Goal: Information Seeking & Learning: Learn about a topic

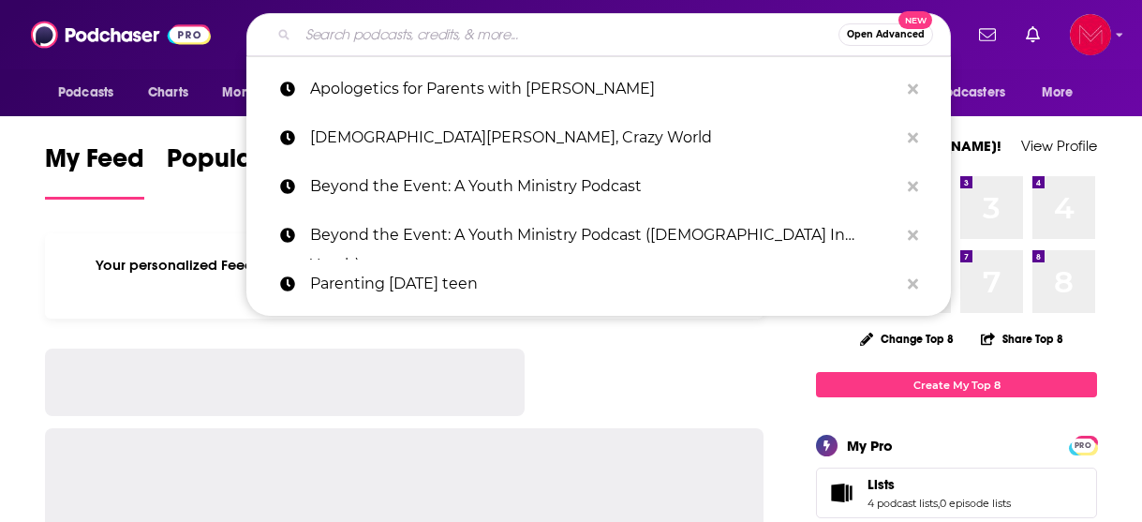
click at [356, 22] on input "Search podcasts, credits, & more..." at bounding box center [568, 35] width 540 height 30
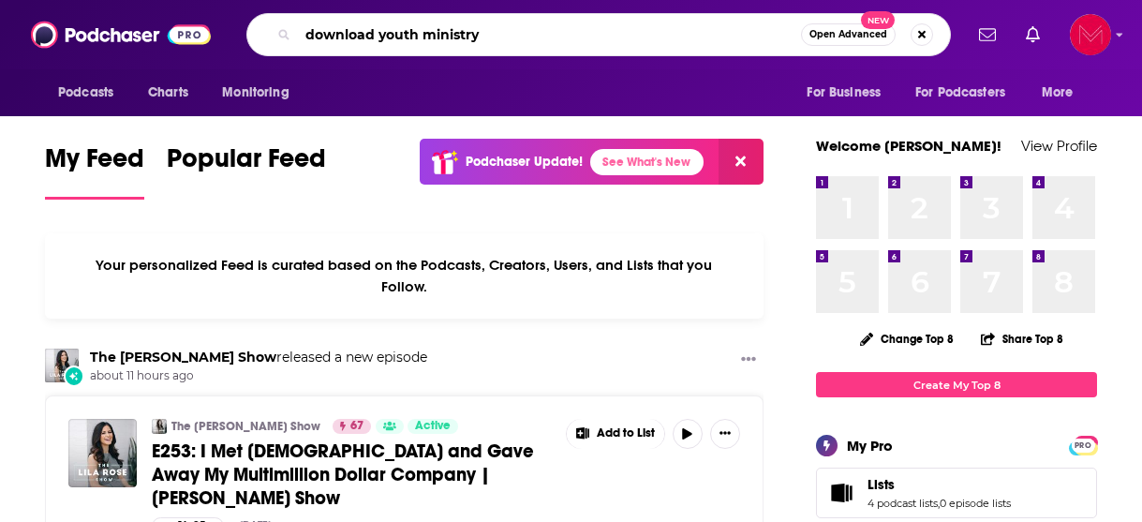
type input "download youth ministry"
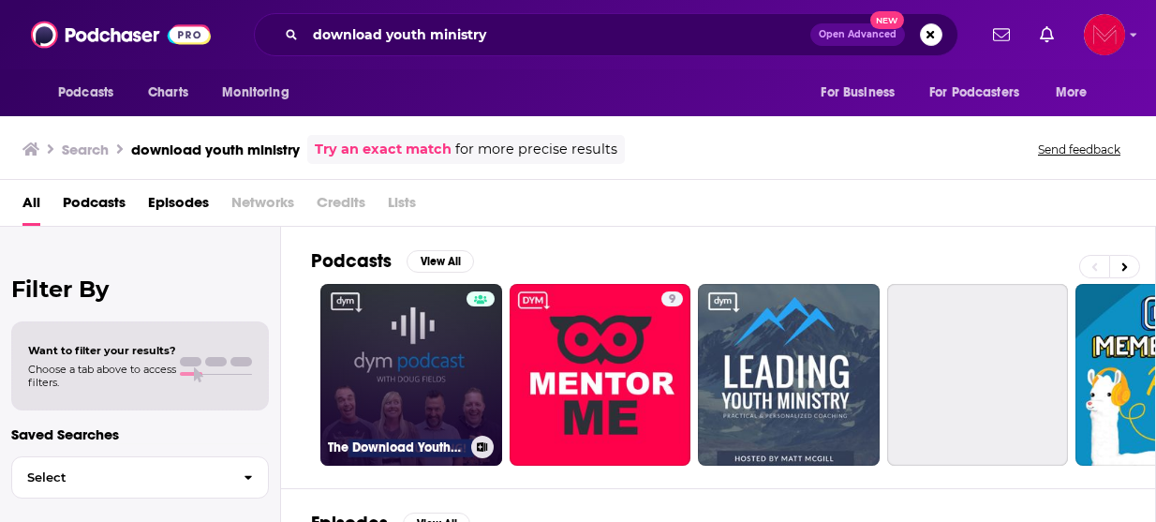
click at [431, 362] on link "The Download Youth Ministry Show (Video)" at bounding box center [411, 375] width 182 height 182
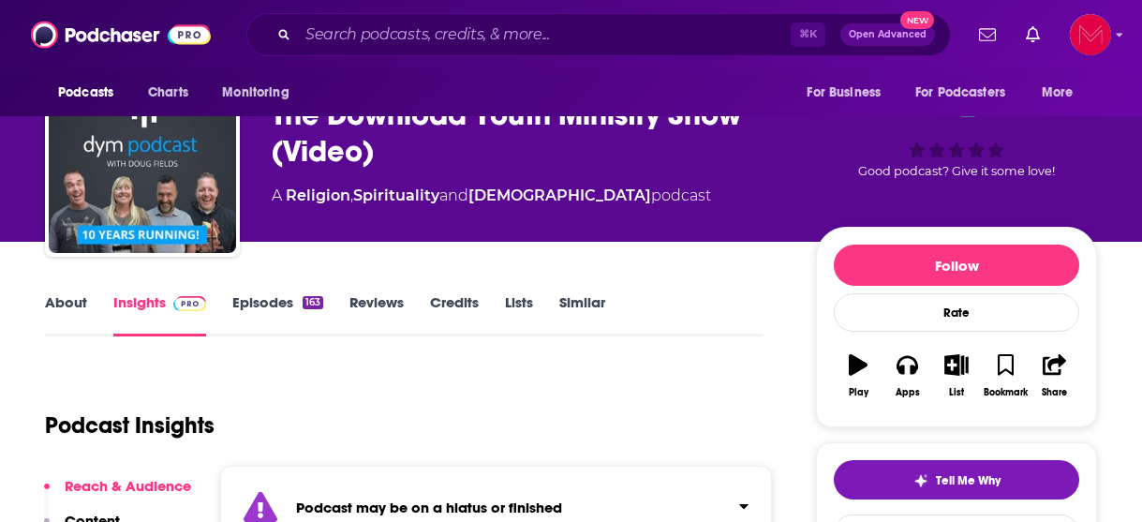
scroll to position [95, 0]
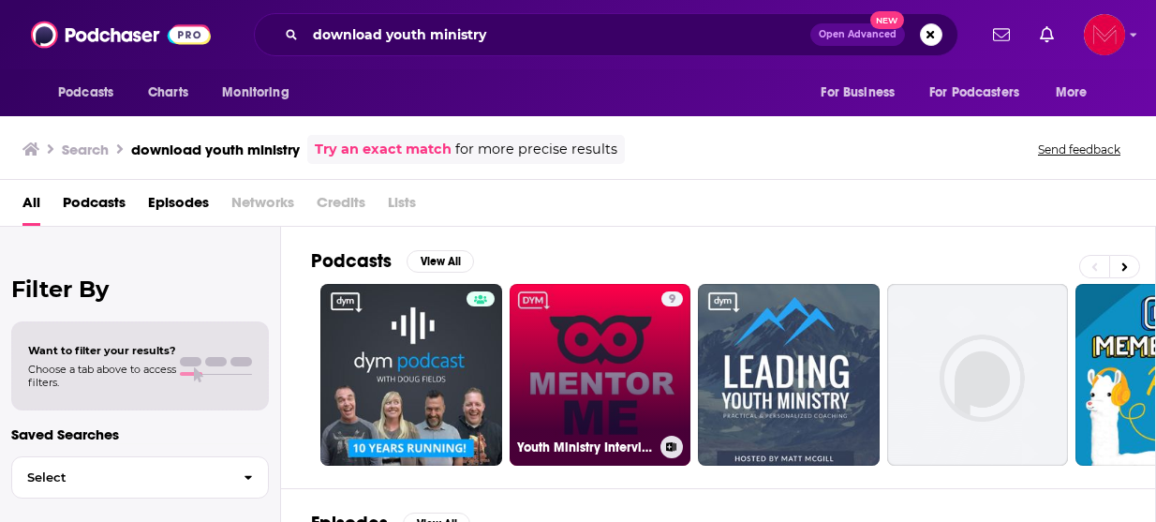
click at [603, 406] on link "9 Youth Ministry Interviews: Mentor Me" at bounding box center [600, 375] width 182 height 182
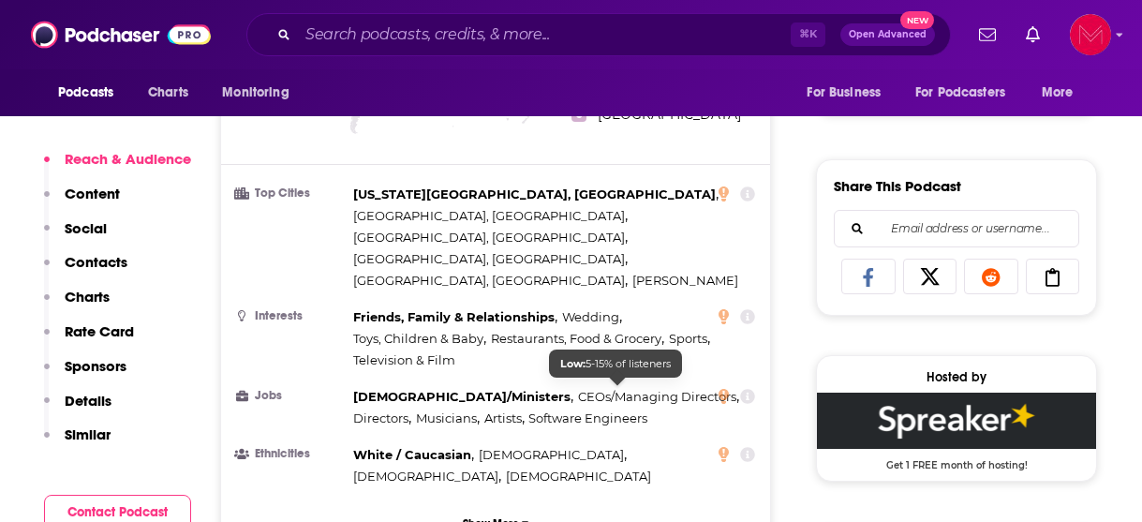
scroll to position [1085, 0]
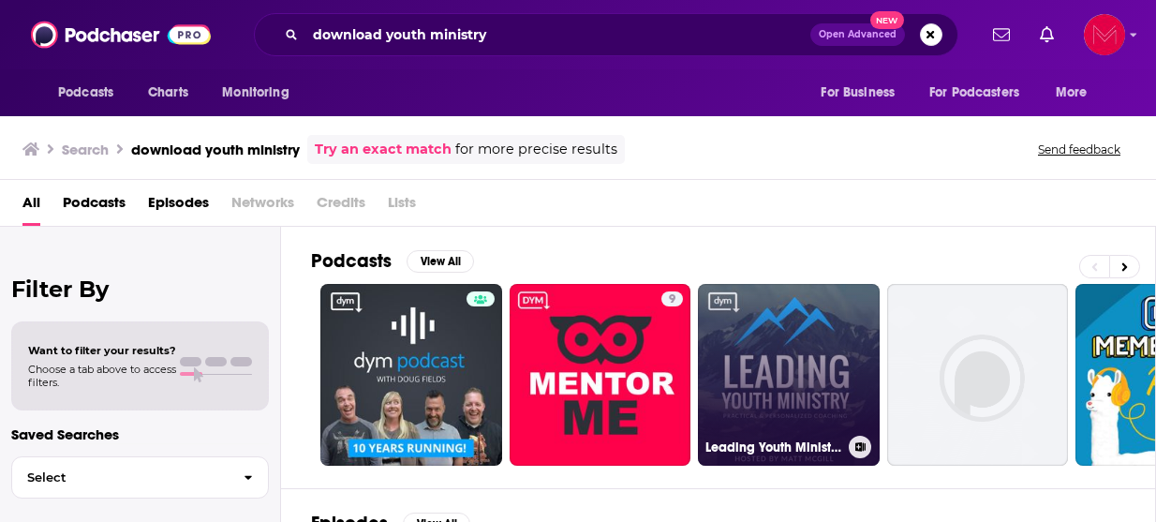
click at [785, 357] on link "Leading Youth Ministry" at bounding box center [789, 375] width 182 height 182
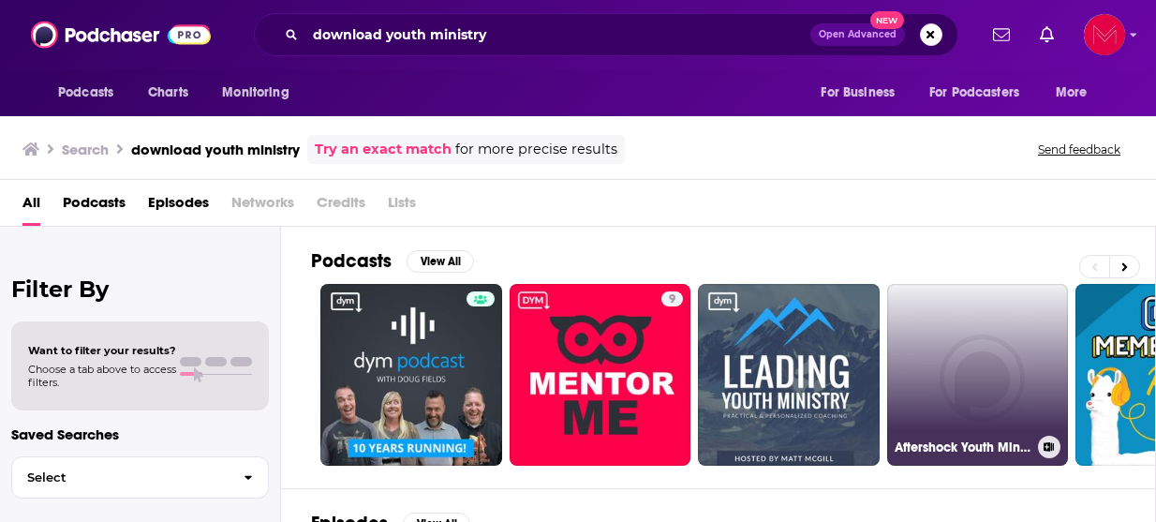
click at [991, 386] on link "Aftershock Youth Ministry" at bounding box center [978, 375] width 182 height 182
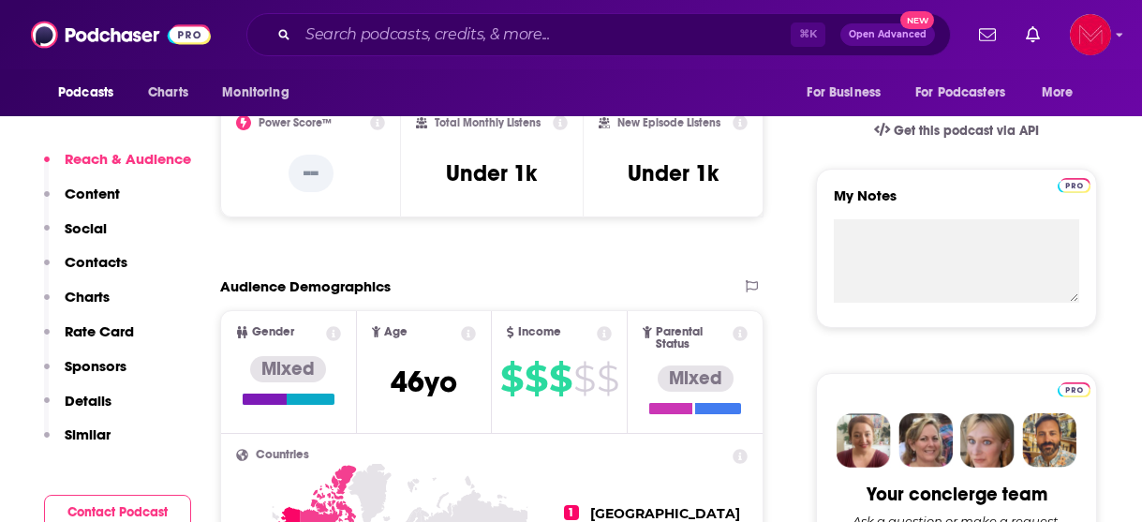
scroll to position [595, 0]
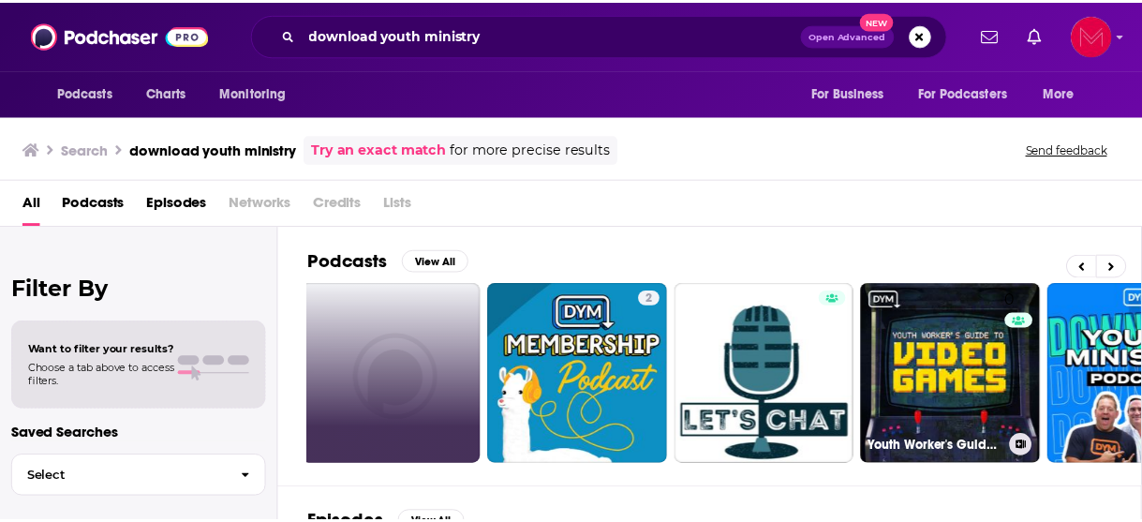
scroll to position [0, 583]
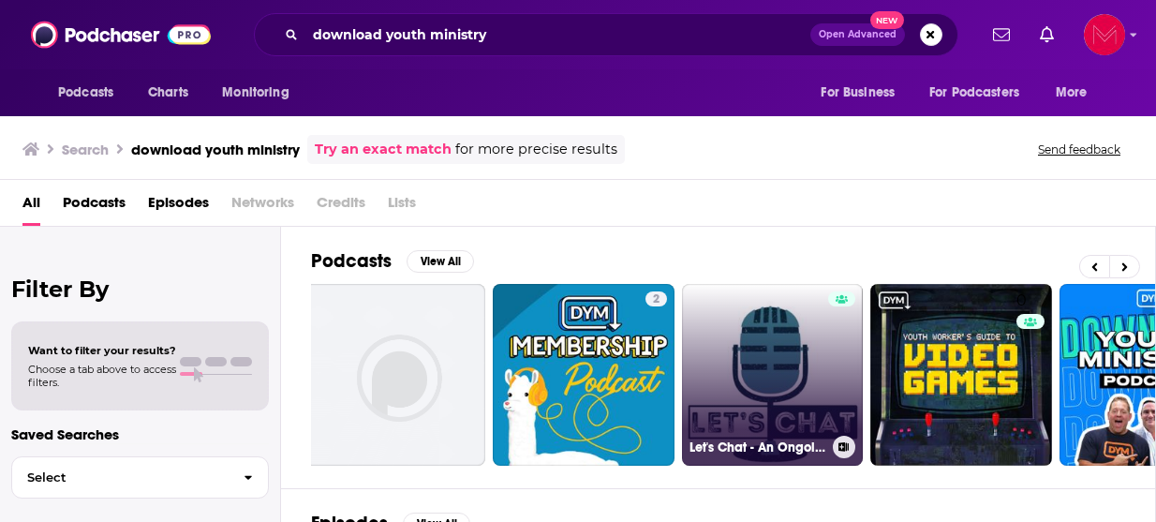
click at [754, 393] on link "Let's Chat - An Ongoing Conversation About Youth Ministry" at bounding box center [773, 375] width 182 height 182
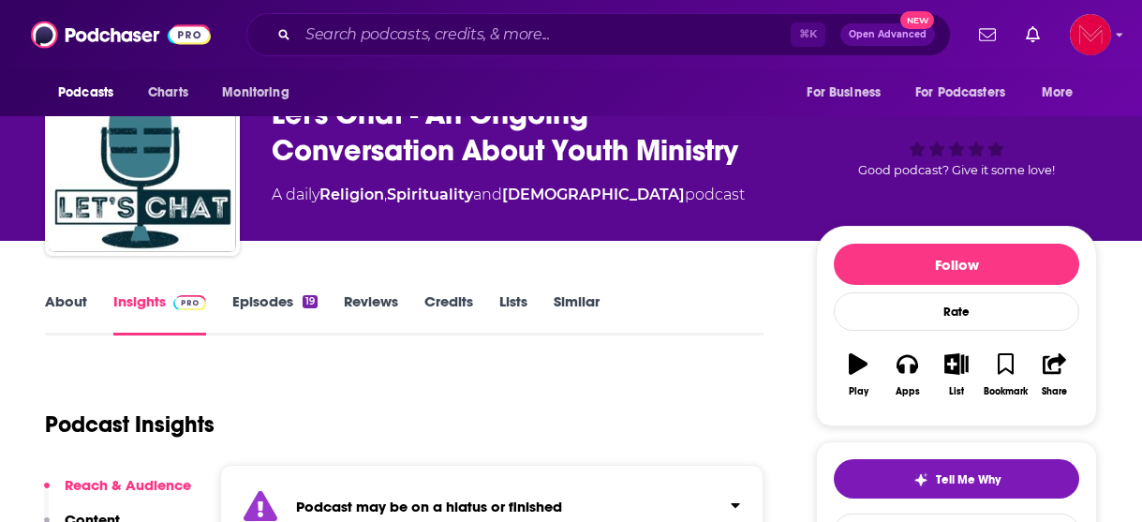
scroll to position [47, 0]
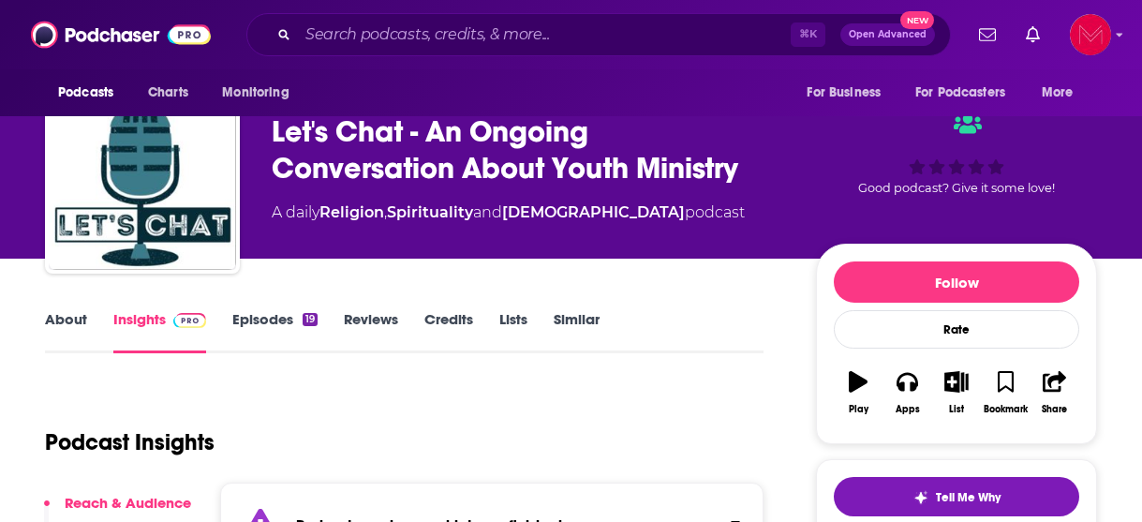
click at [272, 315] on link "Episodes 19" at bounding box center [274, 331] width 85 height 43
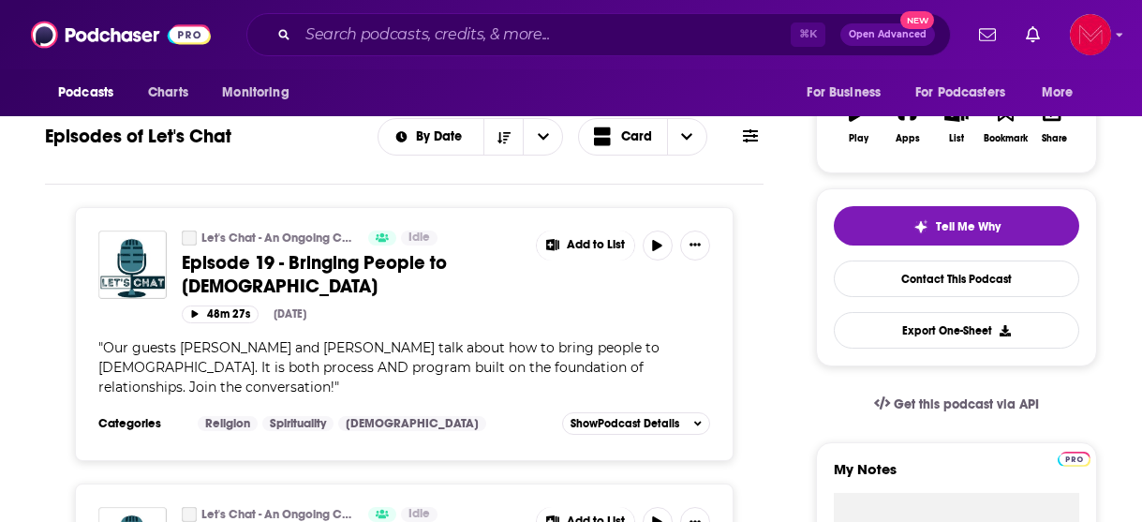
scroll to position [312, 0]
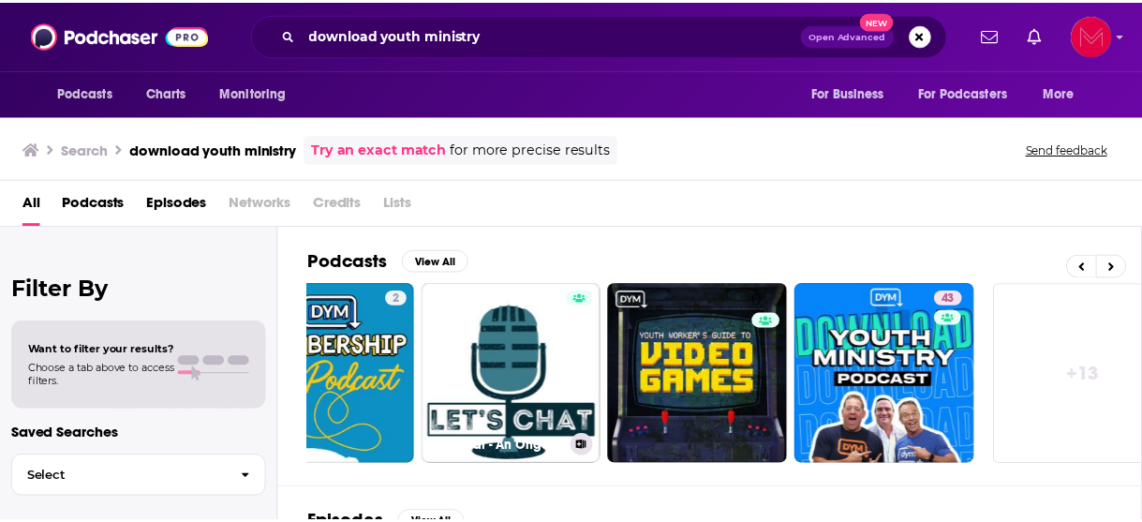
scroll to position [0, 876]
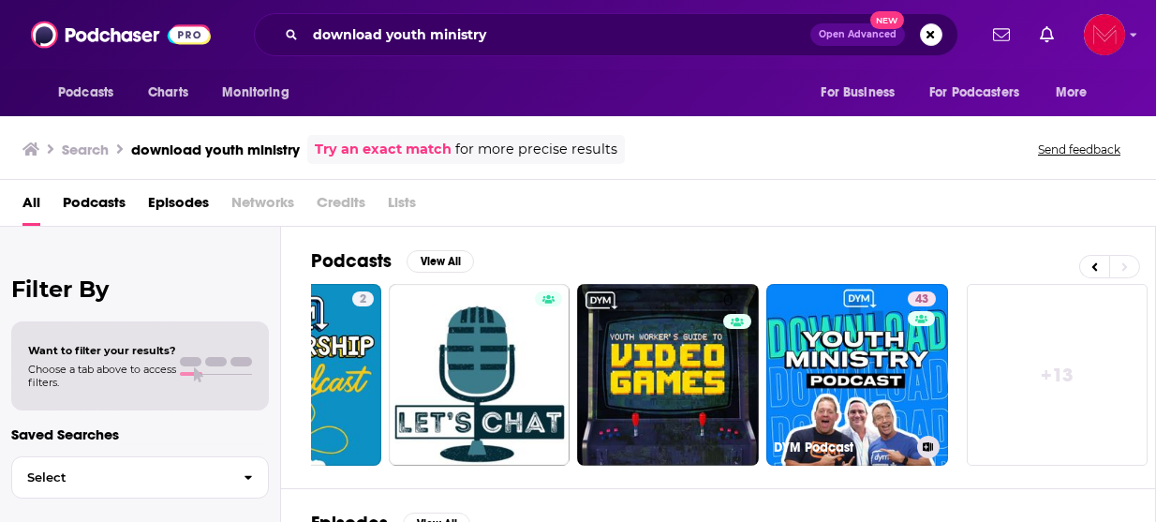
click at [882, 395] on link "43 DYM Podcast" at bounding box center [857, 375] width 182 height 182
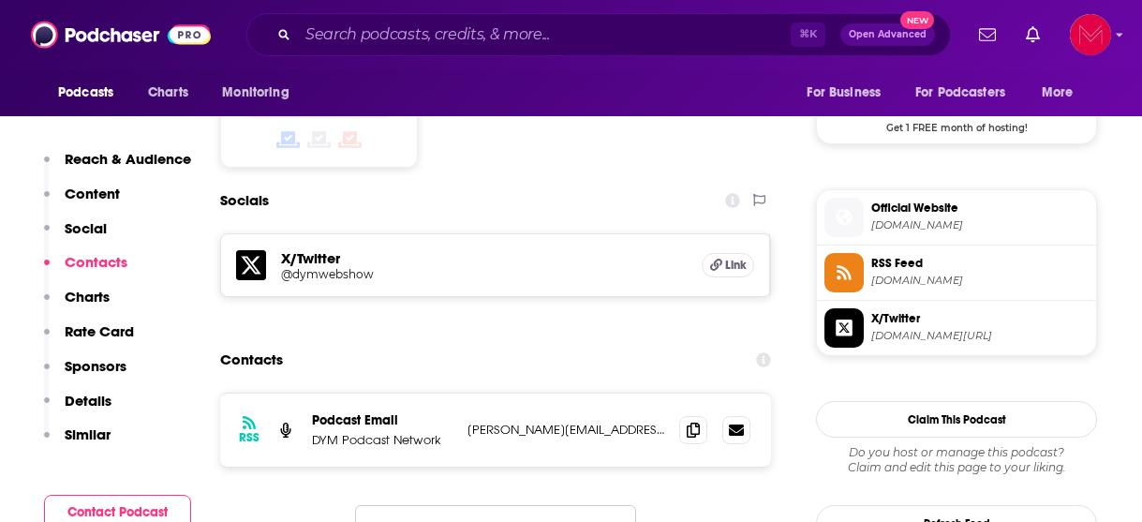
scroll to position [1572, 0]
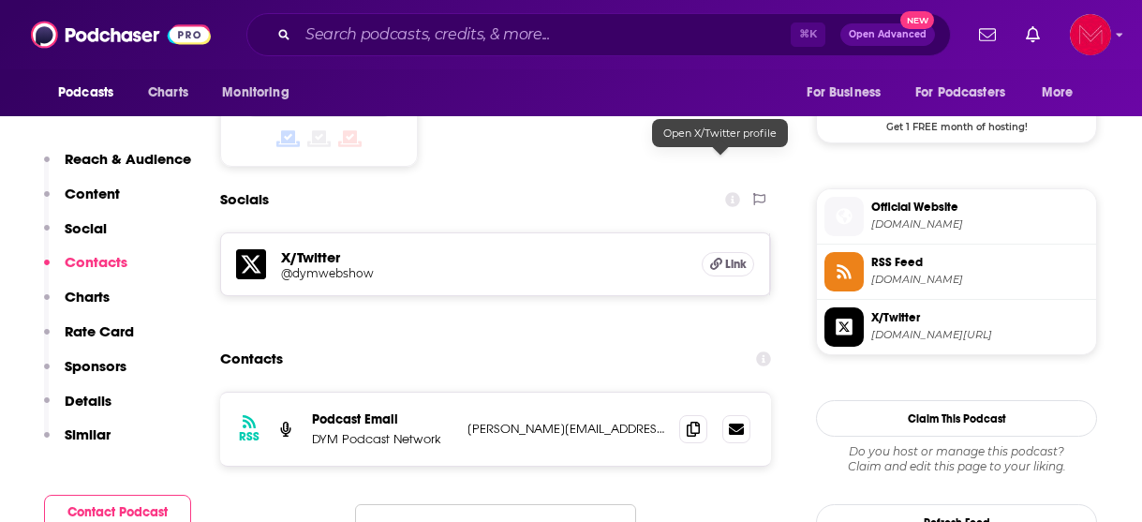
click at [725, 257] on span "Link" at bounding box center [736, 264] width 22 height 15
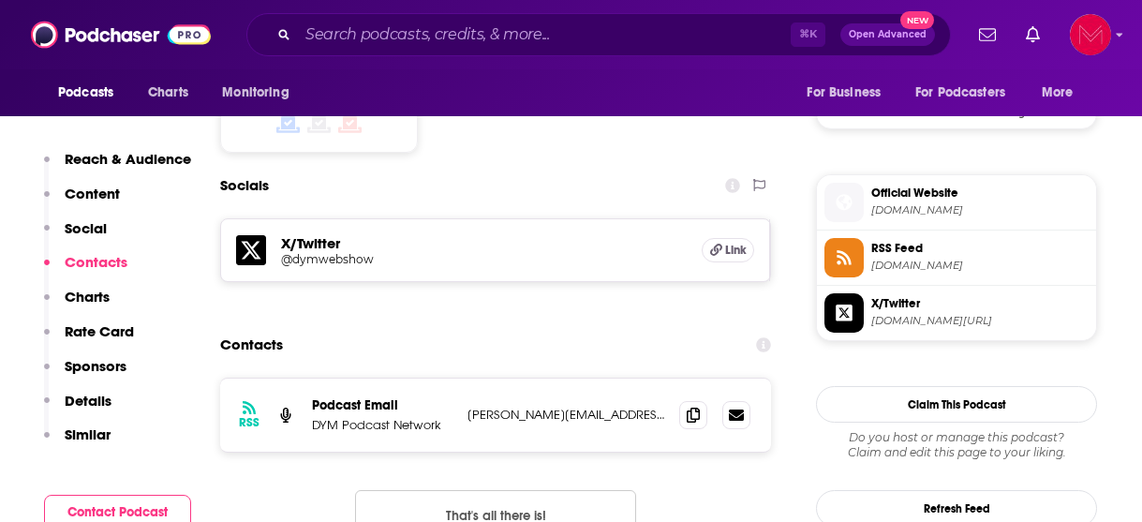
scroll to position [1589, 0]
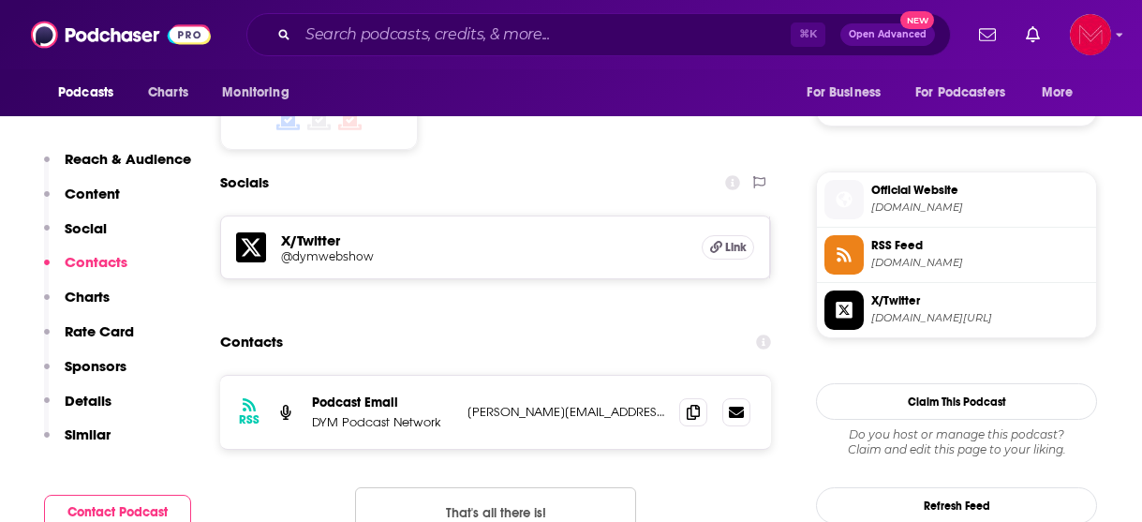
click at [903, 302] on span "X/Twitter" at bounding box center [979, 300] width 217 height 17
click at [903, 206] on span "[DOMAIN_NAME]" at bounding box center [979, 207] width 217 height 14
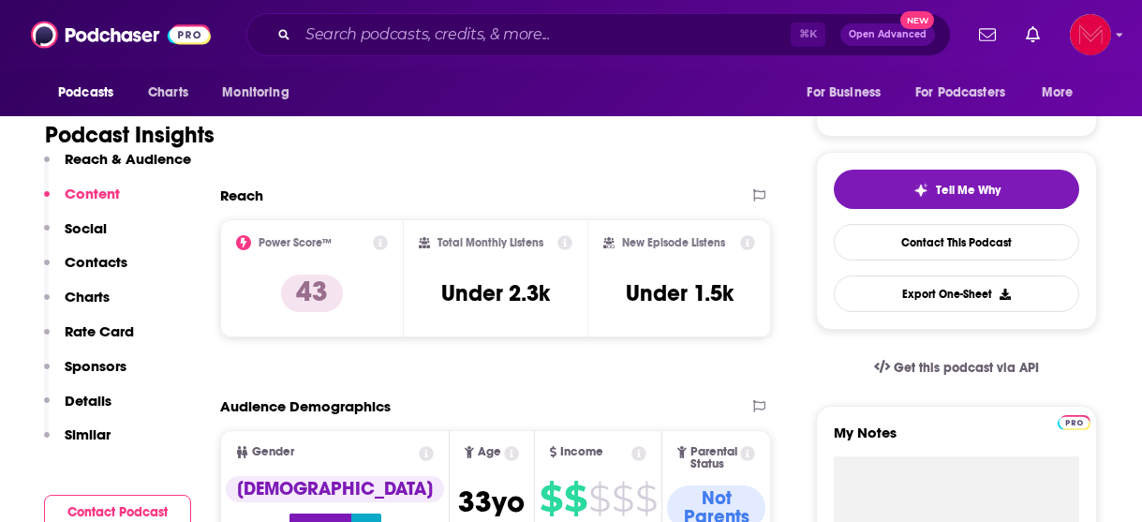
scroll to position [199, 0]
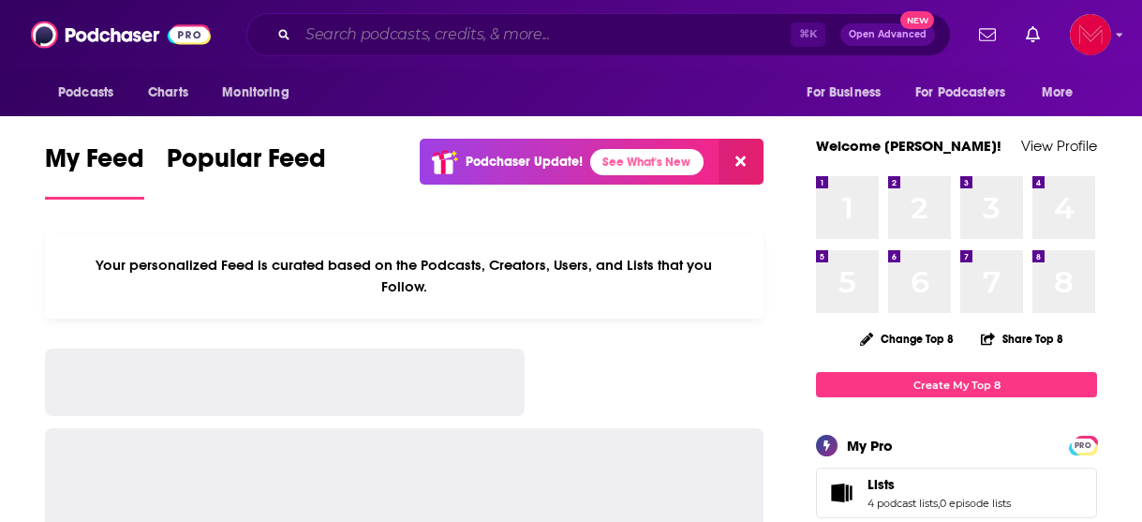
click at [509, 39] on input "Search podcasts, credits, & more..." at bounding box center [544, 35] width 493 height 30
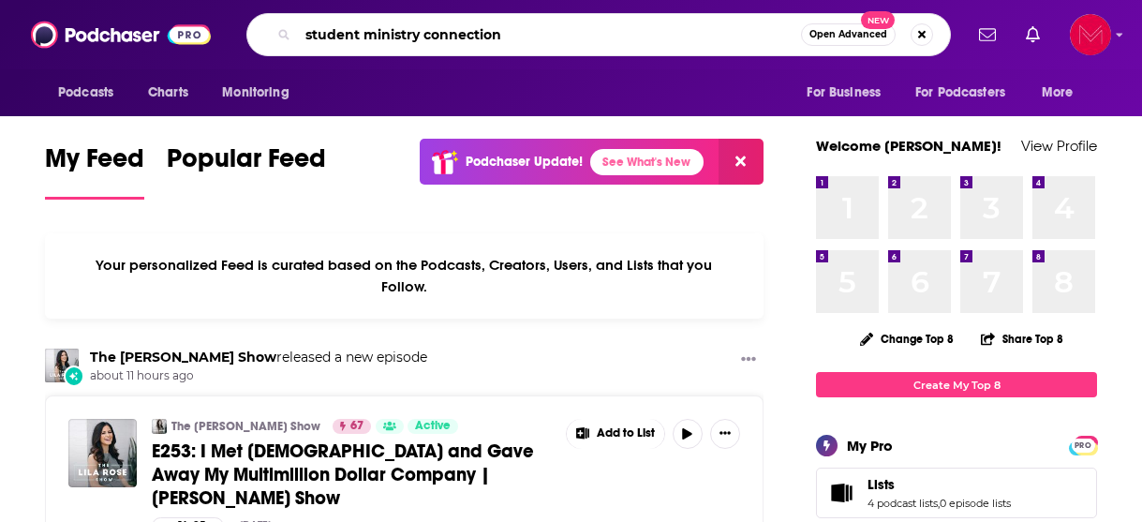
type input "student ministry connection"
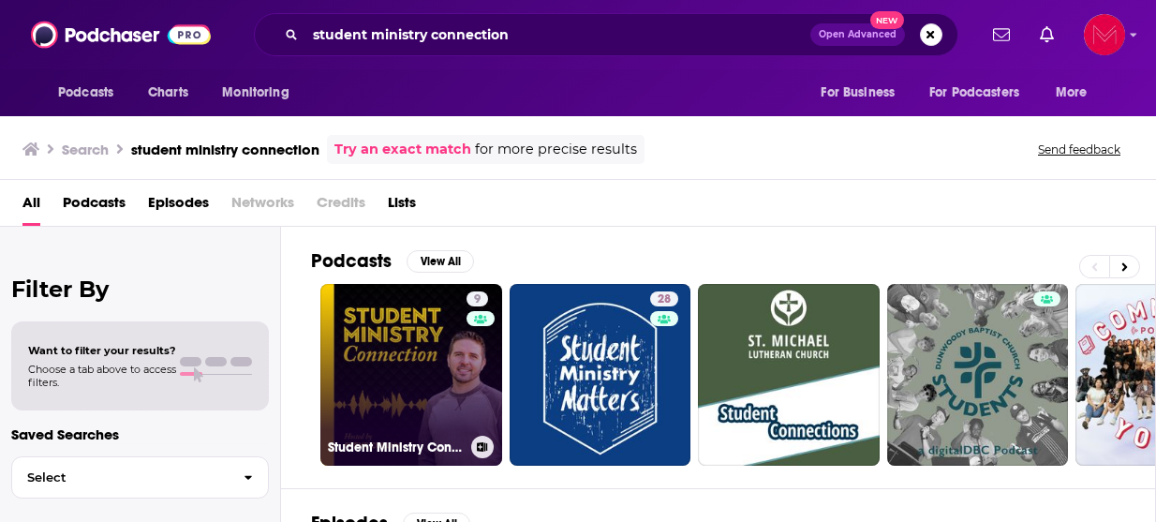
click at [450, 358] on link "9 Student Ministry Connection" at bounding box center [411, 375] width 182 height 182
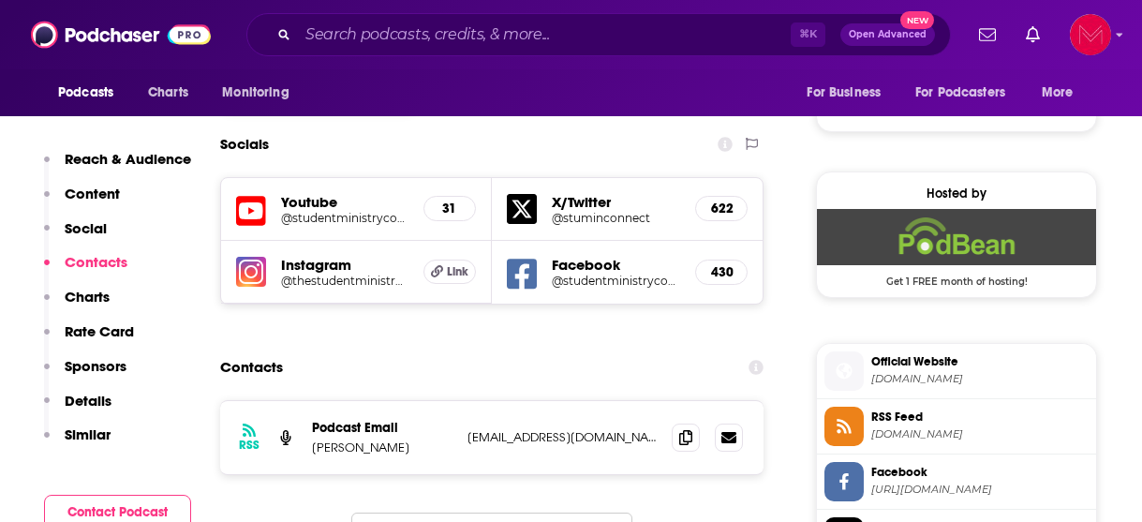
scroll to position [1274, 0]
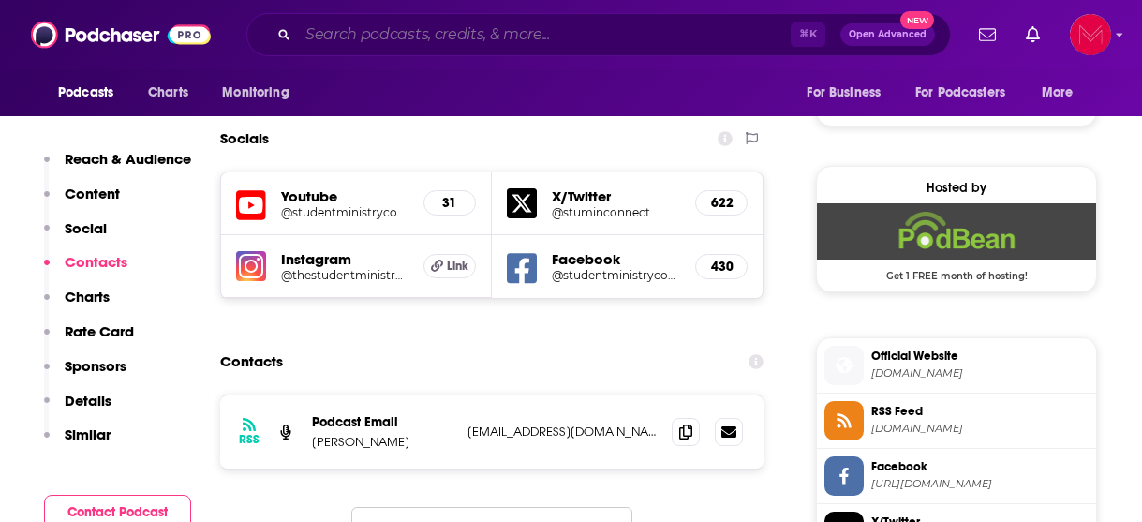
click at [403, 36] on input "Search podcasts, credits, & more..." at bounding box center [544, 35] width 493 height 30
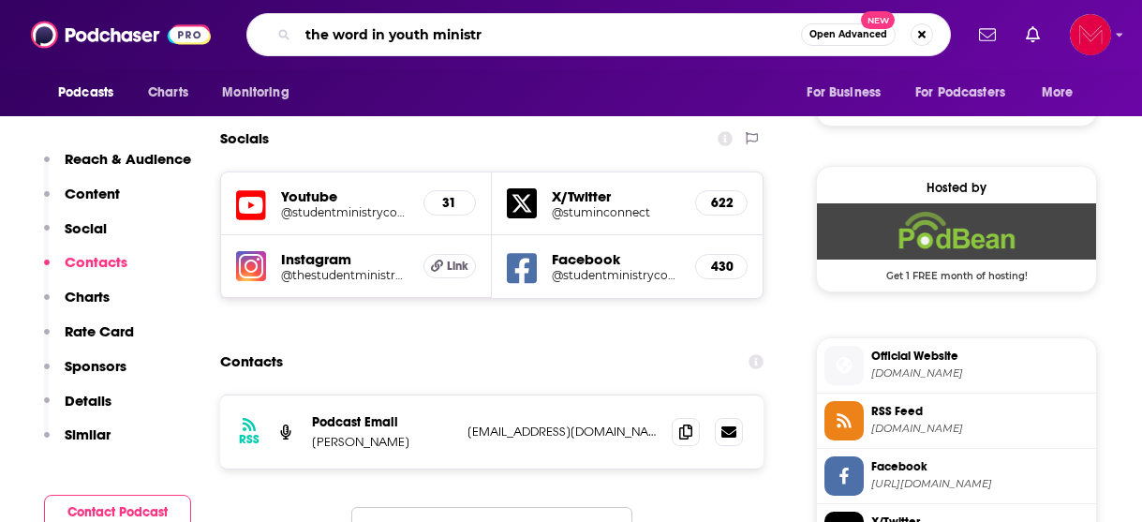
type input "the word in youth ministry"
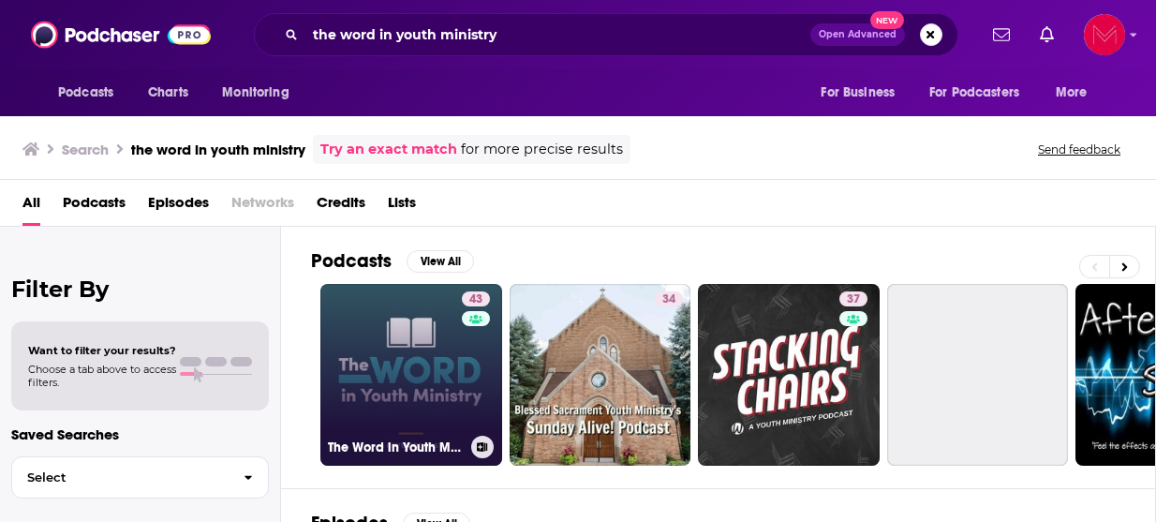
click at [454, 378] on link "43 The Word in Youth Ministry - A CPYU Podcast" at bounding box center [411, 375] width 182 height 182
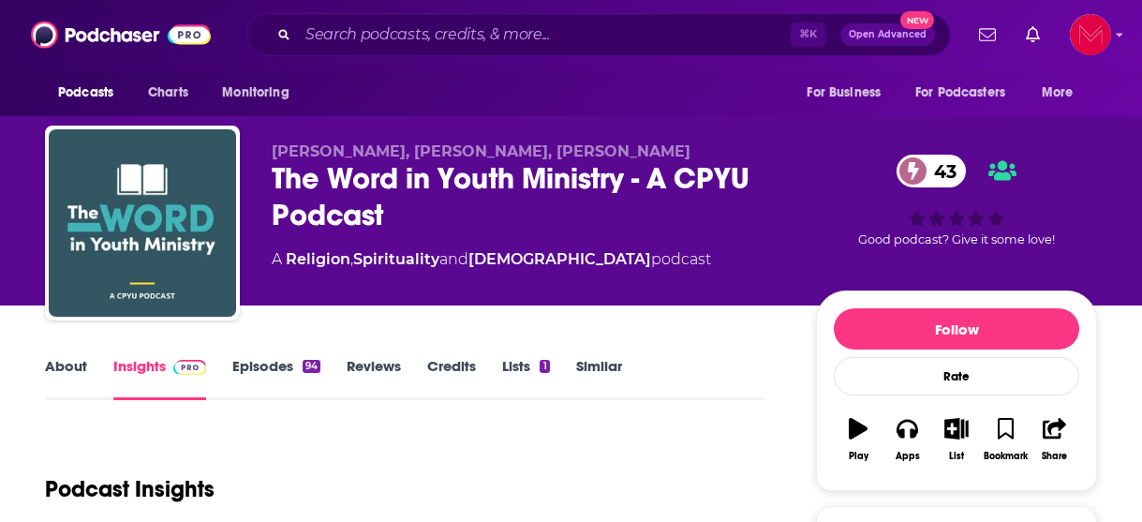
click at [275, 376] on link "Episodes 94" at bounding box center [276, 378] width 88 height 43
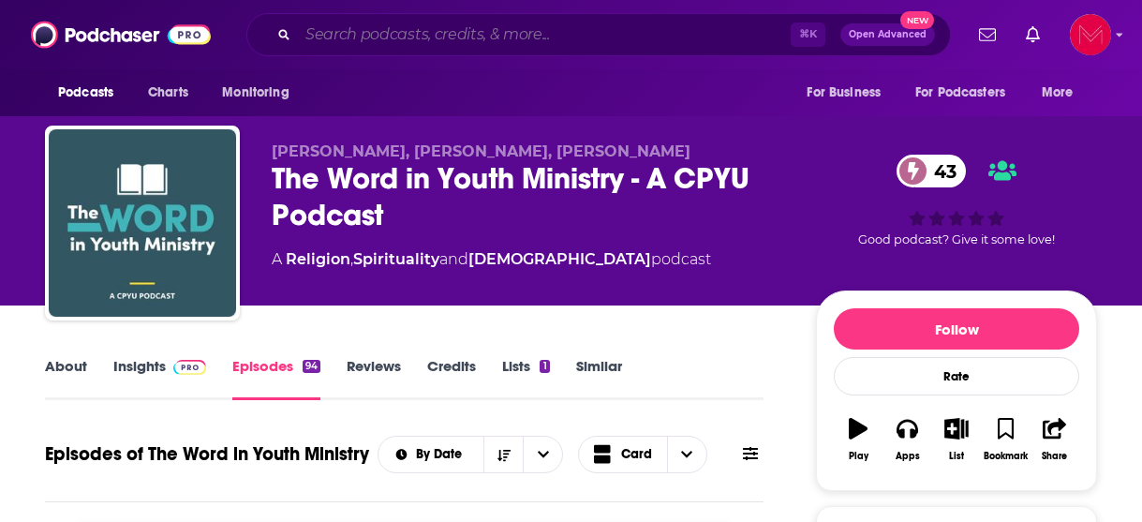
click at [378, 37] on input "Search podcasts, credits, & more..." at bounding box center [544, 35] width 493 height 30
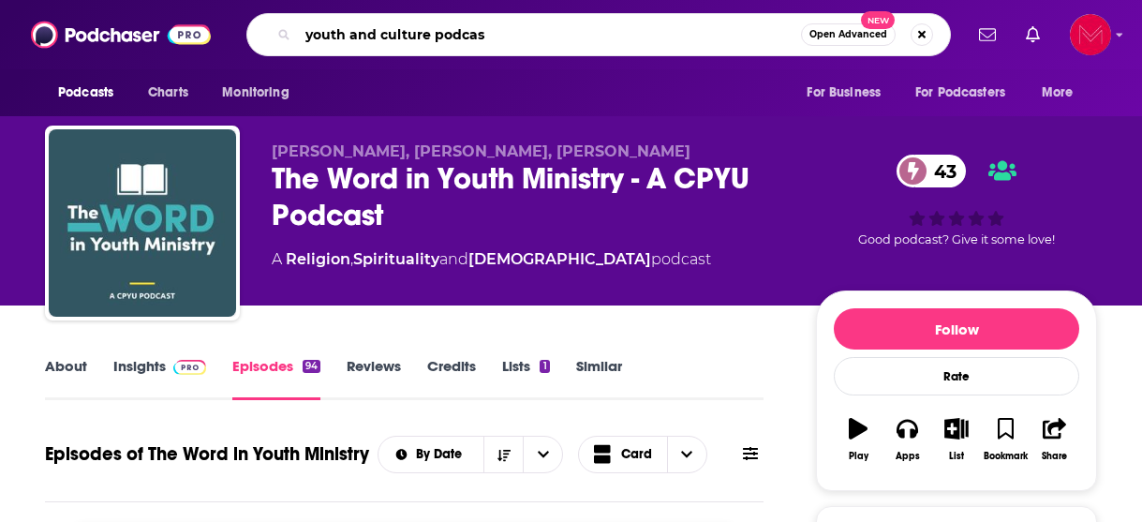
type input "youth and culture podcast"
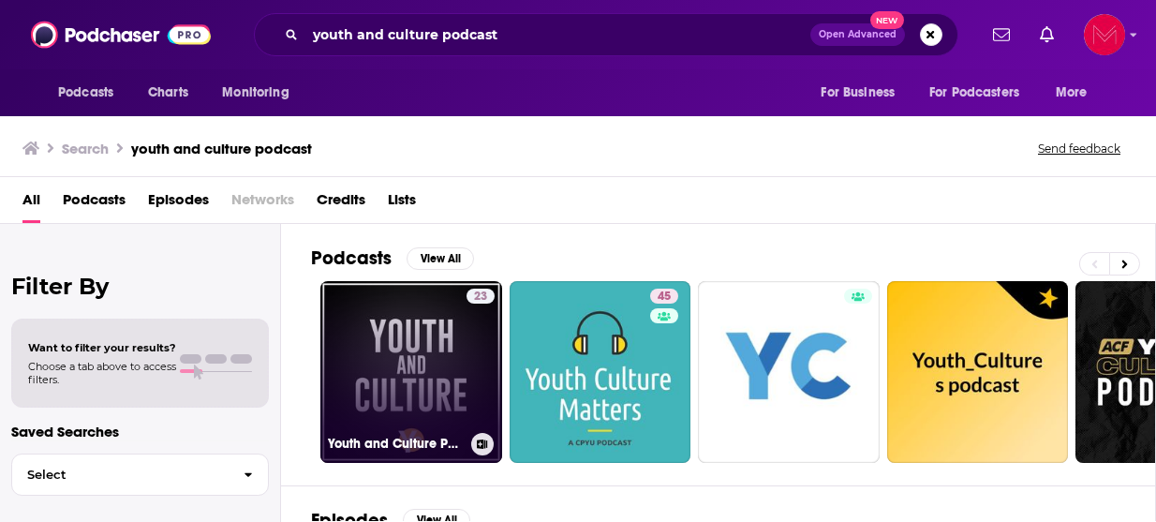
click at [447, 366] on link "23 Youth and Culture Podcast | Youth Ministry | Student Ministry" at bounding box center [411, 372] width 182 height 182
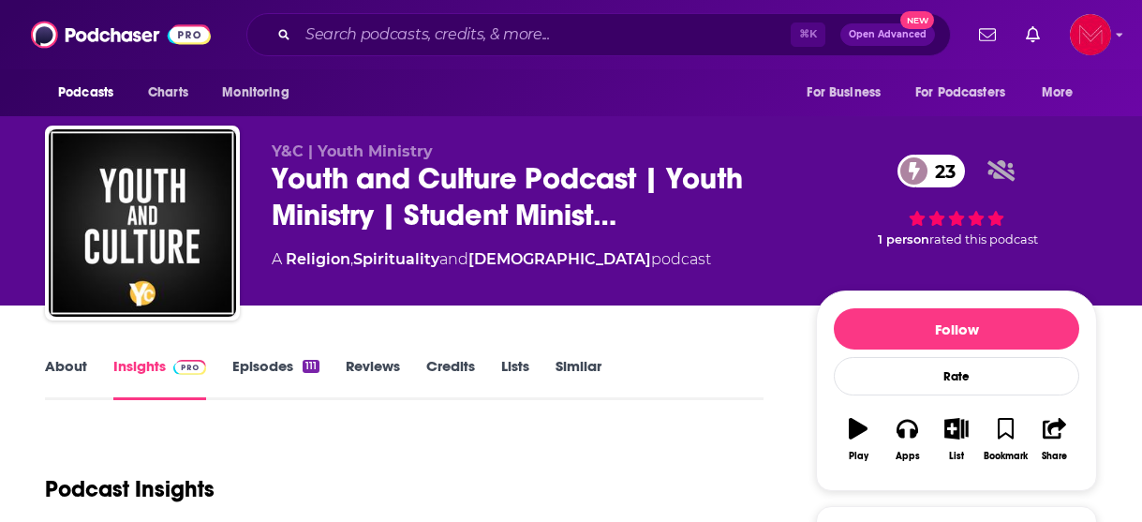
click at [281, 369] on link "Episodes 111" at bounding box center [275, 378] width 87 height 43
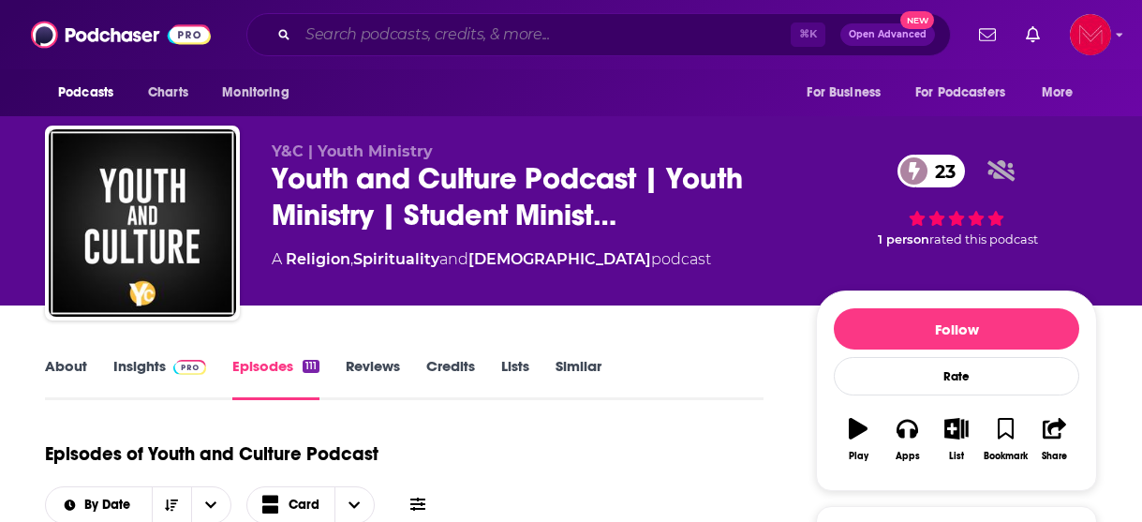
click at [360, 34] on input "Search podcasts, credits, & more..." at bounding box center [544, 35] width 493 height 30
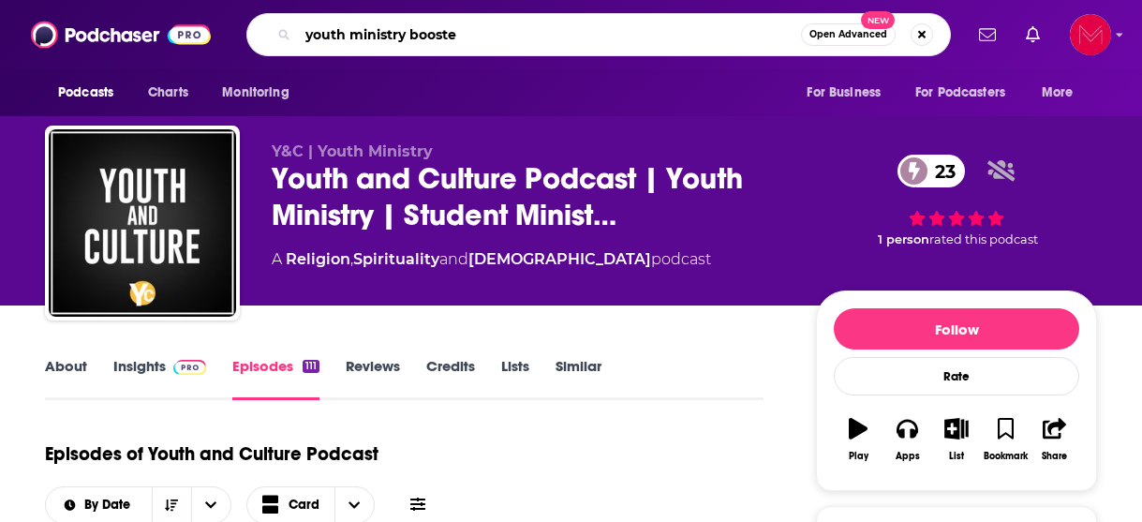
type input "youth ministry booster"
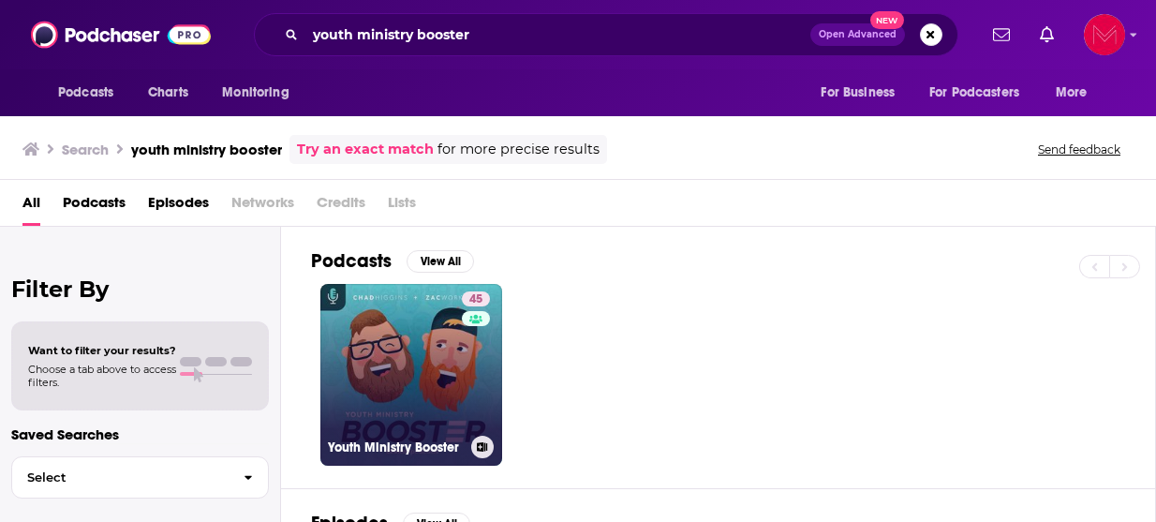
click at [402, 437] on div "Youth Ministry Booster" at bounding box center [411, 446] width 167 height 22
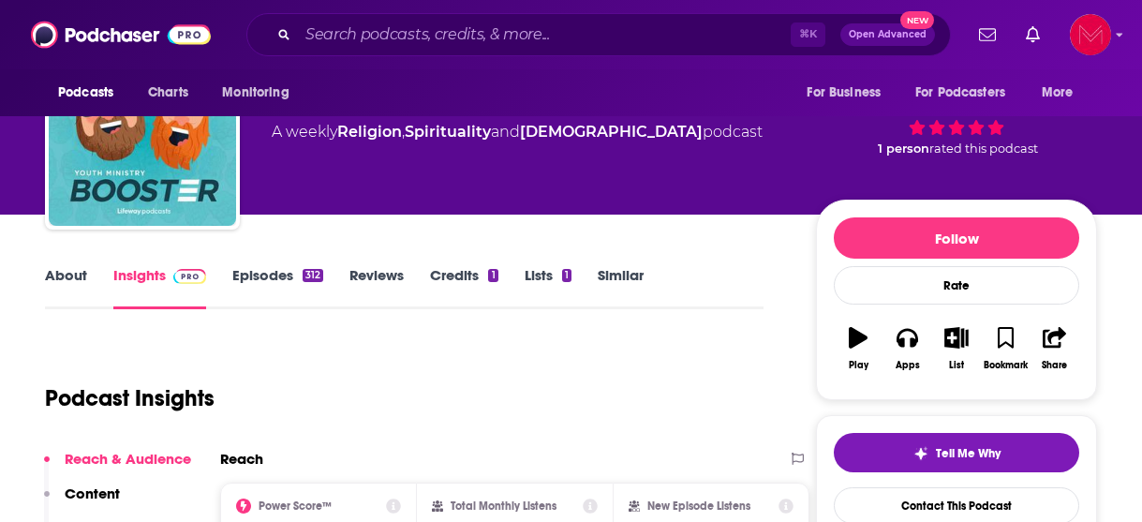
scroll to position [104, 0]
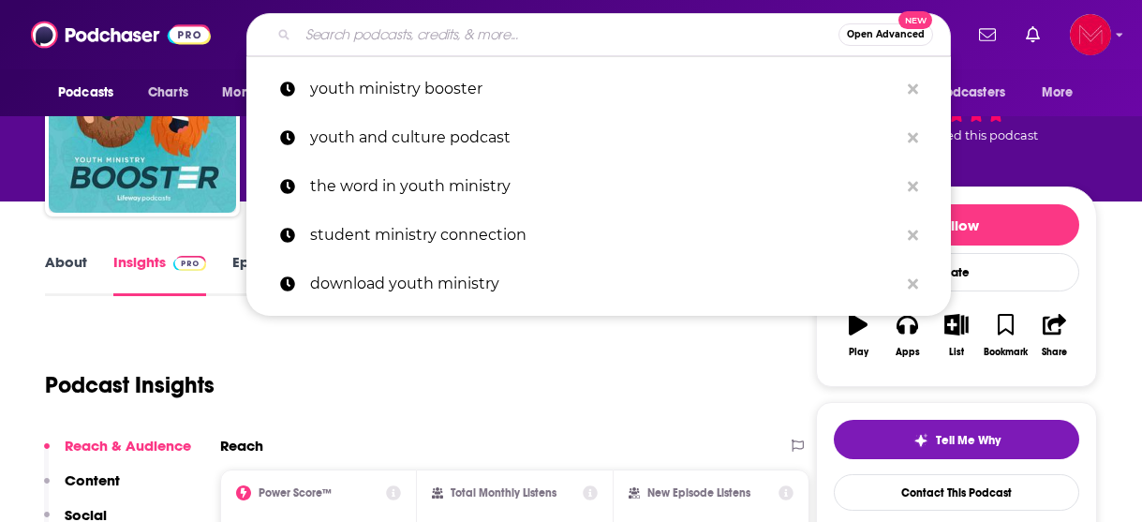
click at [431, 34] on input "Search podcasts, credits, & more..." at bounding box center [568, 35] width 540 height 30
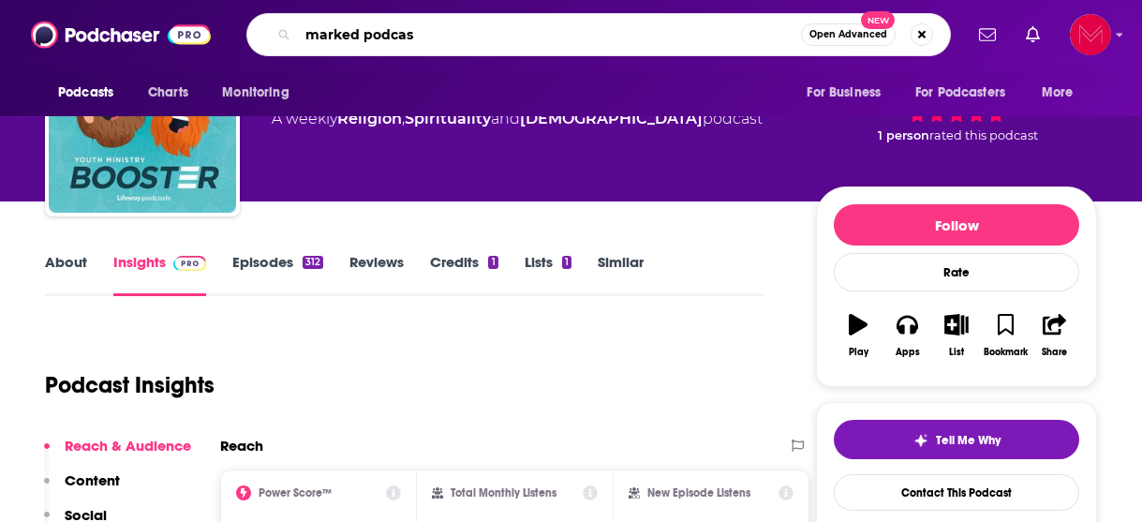
type input "marked podcast"
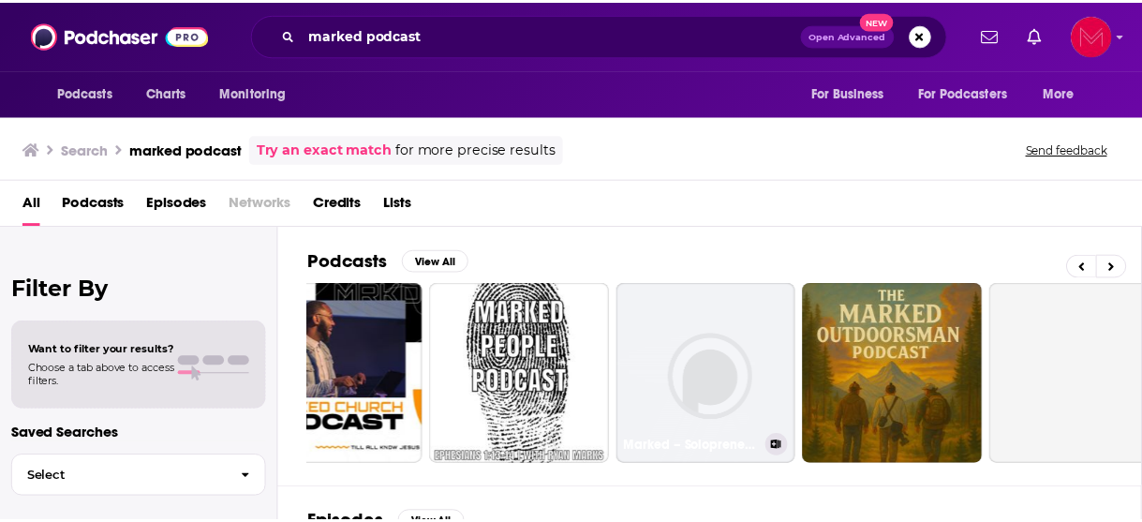
scroll to position [0, 876]
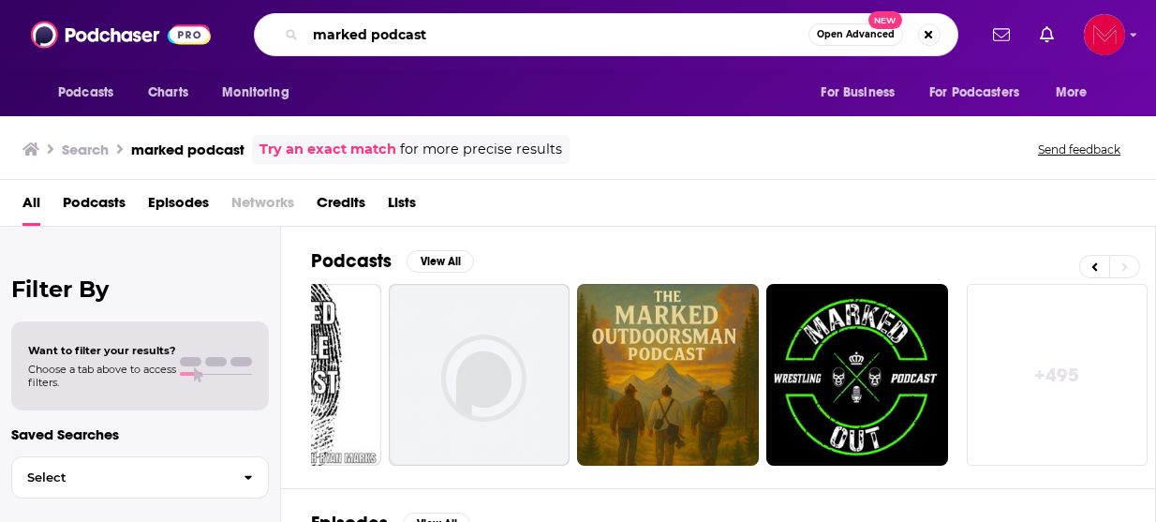
drag, startPoint x: 436, startPoint y: 39, endPoint x: 278, endPoint y: 32, distance: 158.5
click at [278, 32] on div "marked podcast Open Advanced New" at bounding box center [606, 34] width 704 height 43
type input "angie elkins"
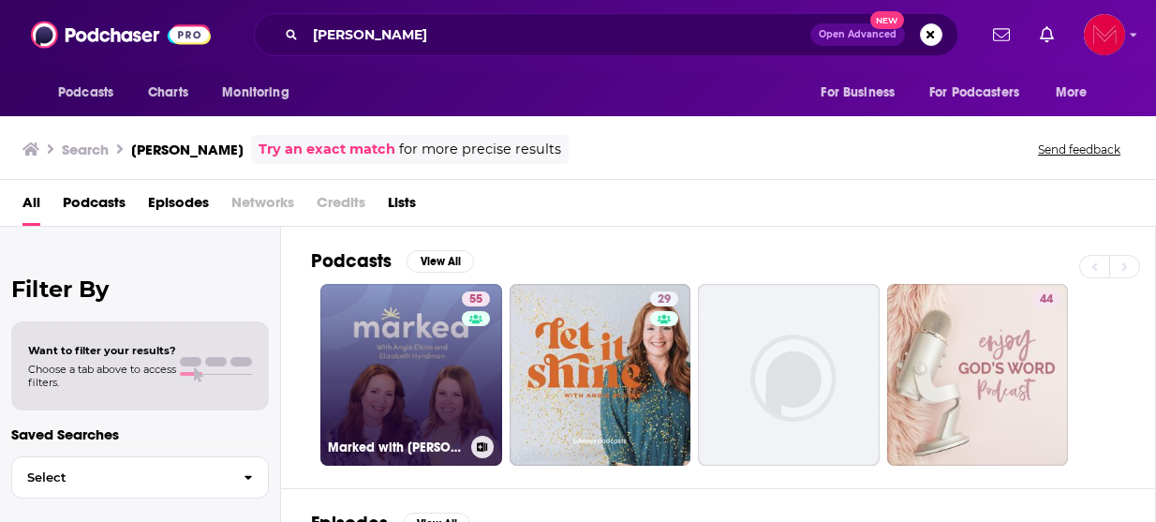
click at [366, 397] on link "55 Marked with Angie Elkins and Elizabeth Hyndman" at bounding box center [411, 375] width 182 height 182
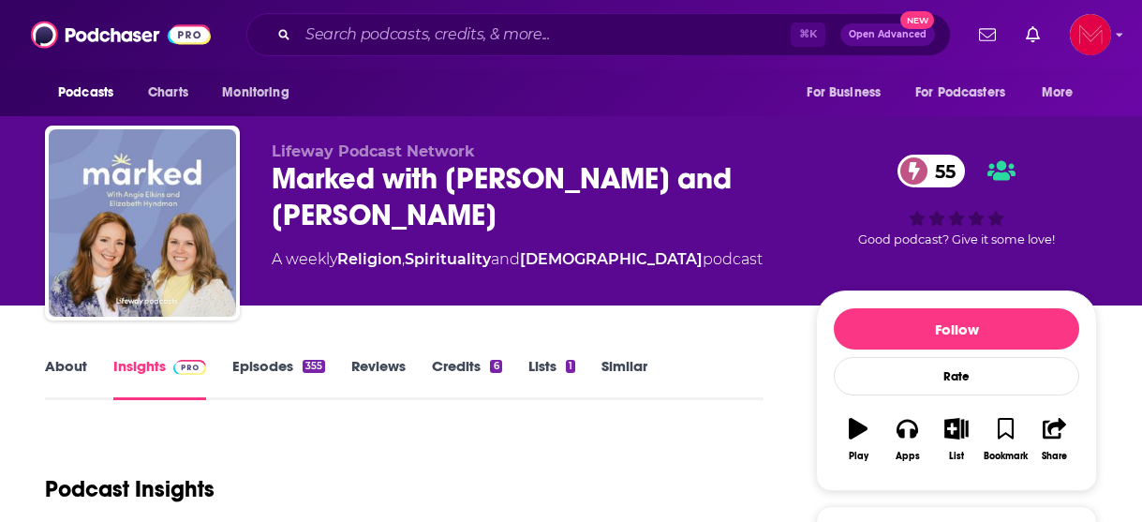
drag, startPoint x: 538, startPoint y: 222, endPoint x: 258, endPoint y: 178, distance: 282.5
click at [258, 178] on div "Lifeway Podcast Network Marked with Angie Elkins and Elizabeth Hyndman 55 A wee…" at bounding box center [571, 226] width 1052 height 202
copy h2 "Marked with Angie Elkins and Elizabeth Hyndman"
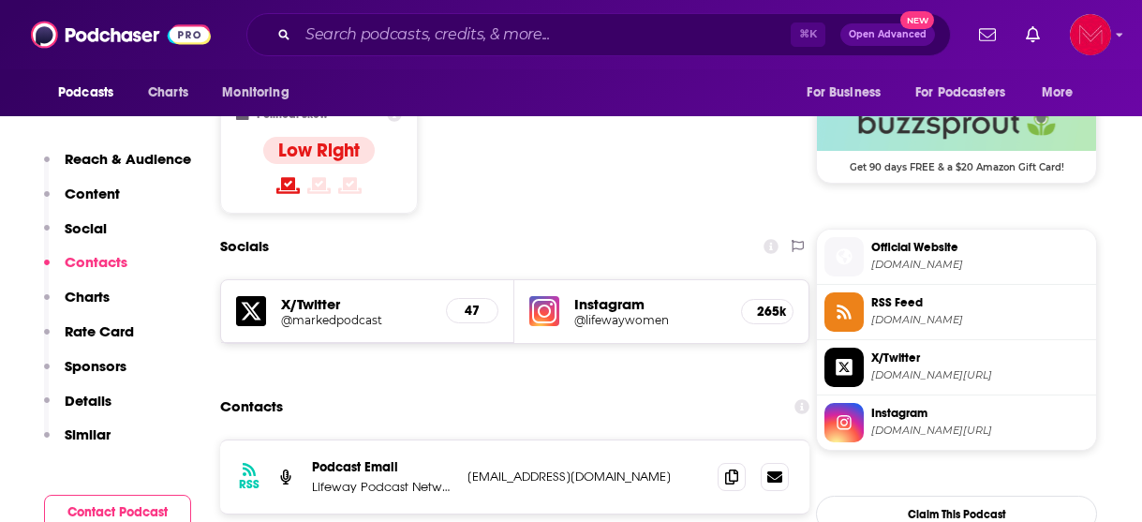
scroll to position [1535, 0]
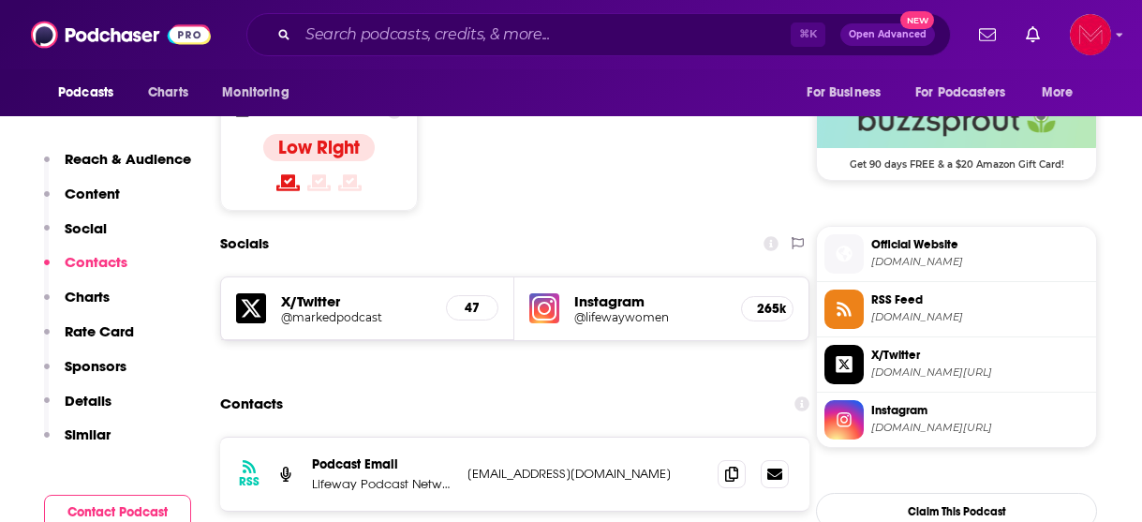
click at [915, 363] on span "X/Twitter" at bounding box center [979, 355] width 217 height 17
click at [406, 33] on input "Search podcasts, credits, & more..." at bounding box center [544, 35] width 493 height 30
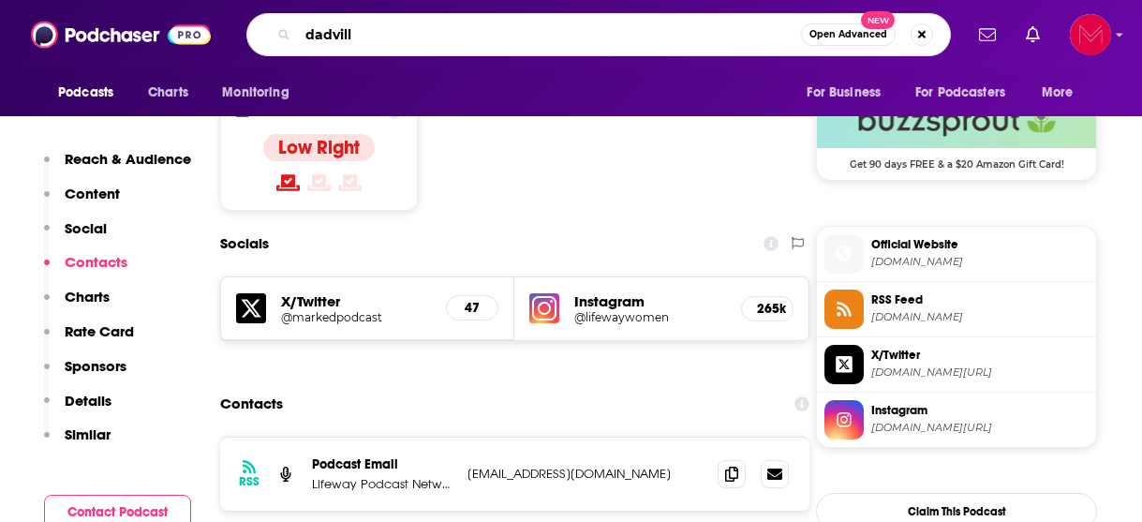
type input "dadville"
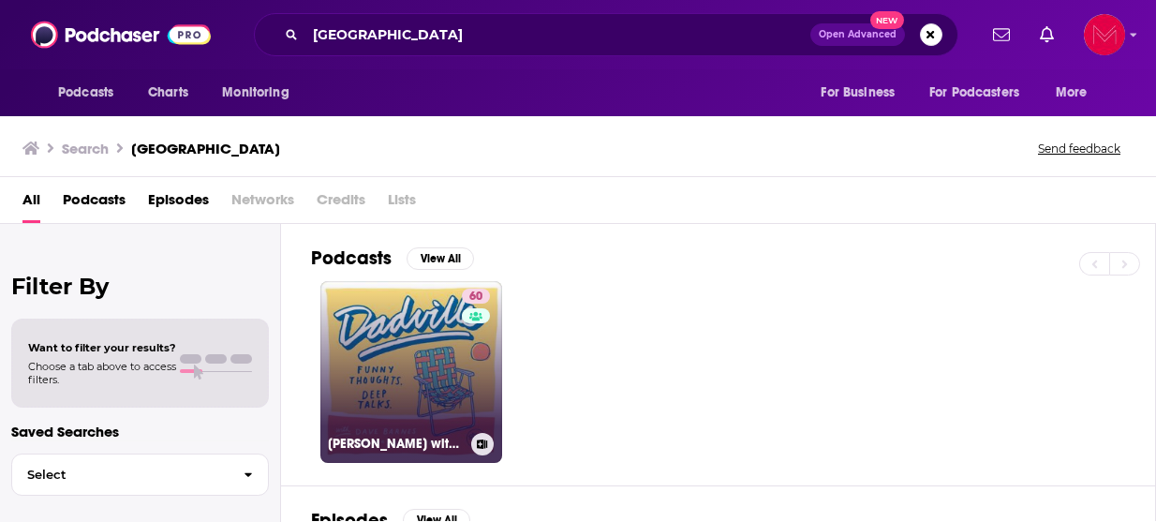
click at [432, 372] on link "60 Dadville with Dave Barnes and Jon McLaughlin" at bounding box center [411, 372] width 182 height 182
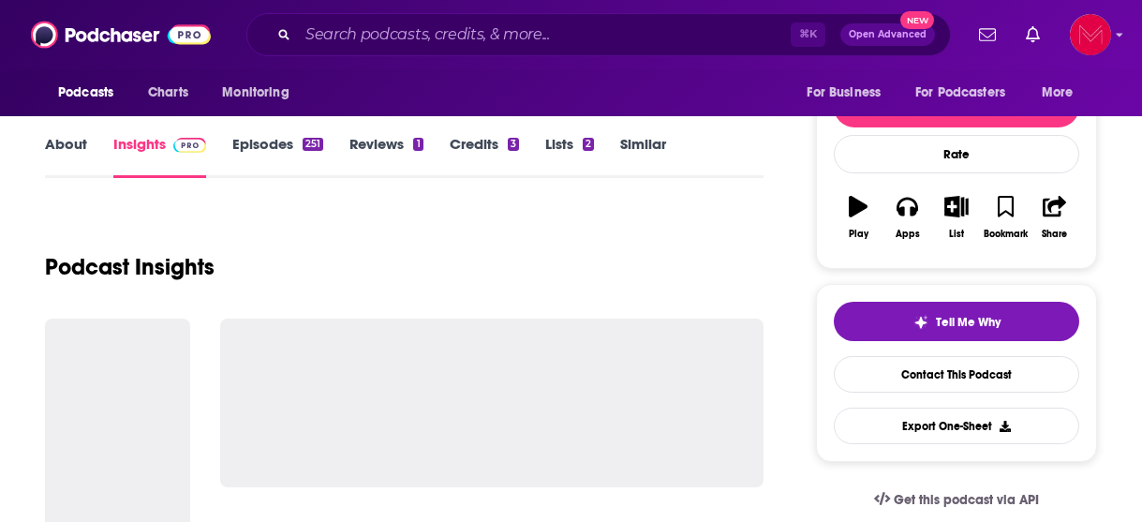
scroll to position [229, 0]
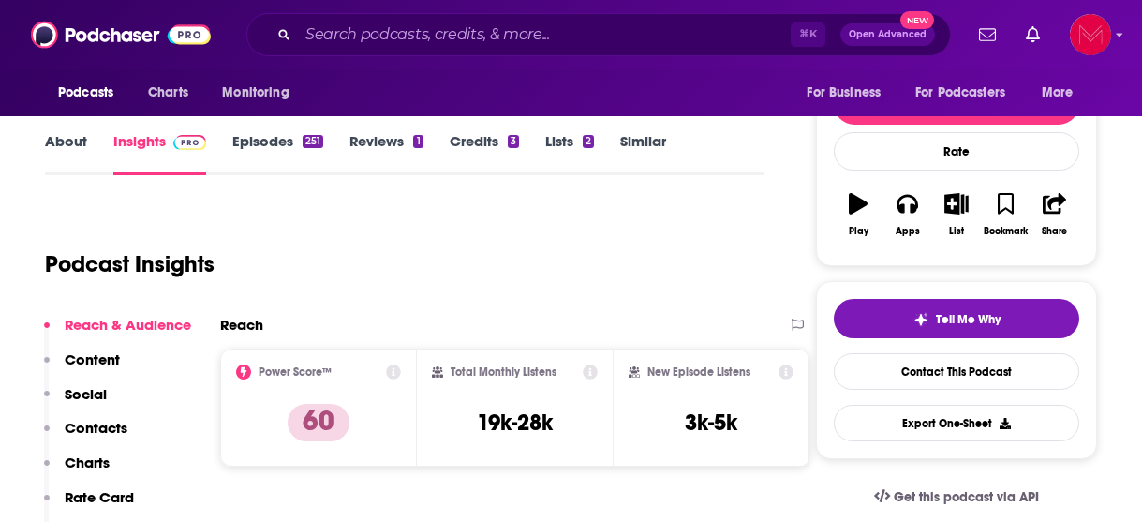
click at [276, 134] on link "Episodes 251" at bounding box center [277, 153] width 91 height 43
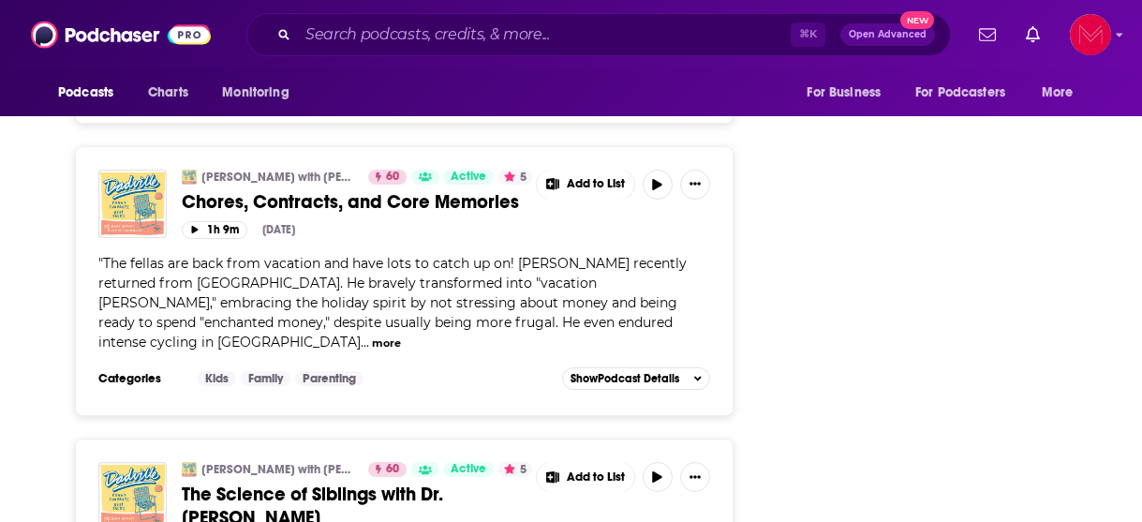
scroll to position [3719, 0]
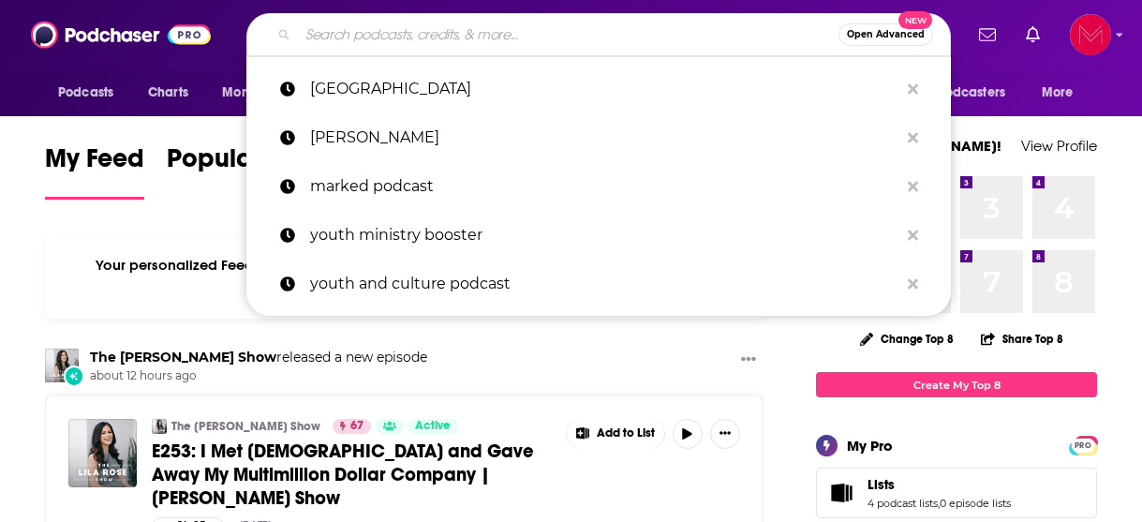
click at [540, 32] on input "Search podcasts, credits, & more..." at bounding box center [568, 35] width 540 height 30
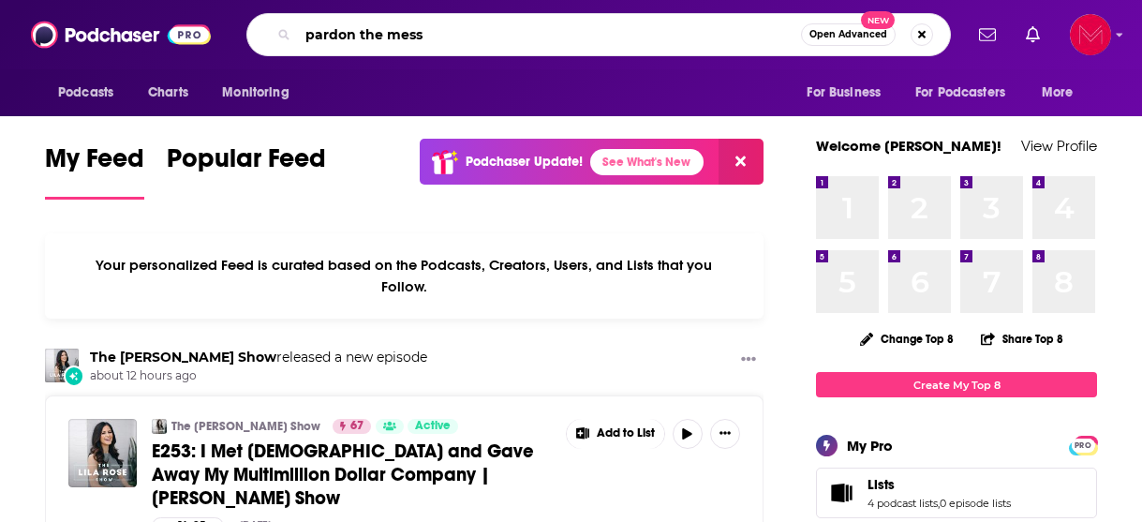
type input "pardon the mess"
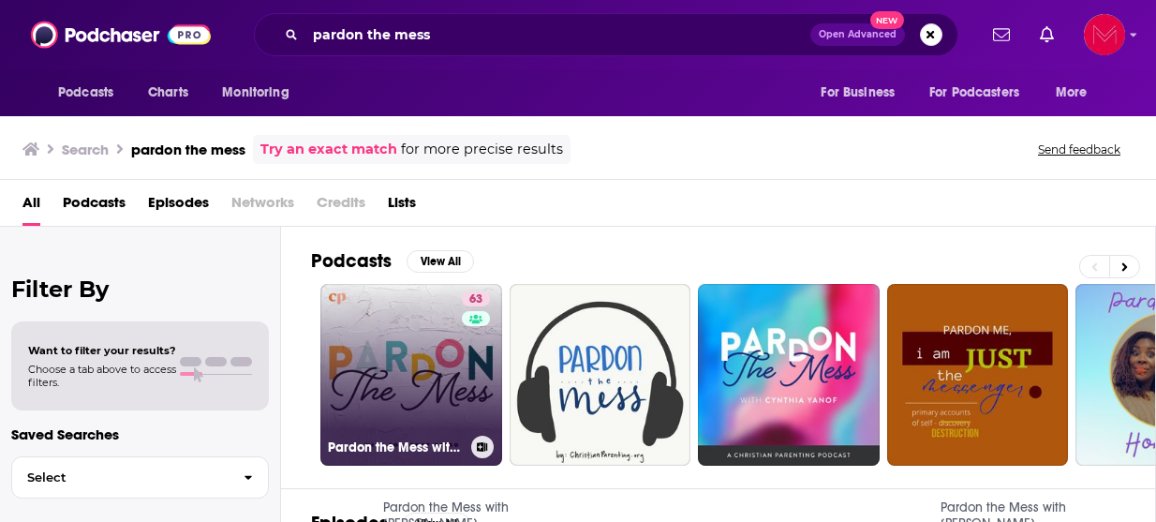
click at [416, 391] on link "63 Pardon the Mess with Courtney DeFeo - Christian Motherhood, Biblical Parenti…" at bounding box center [411, 375] width 182 height 182
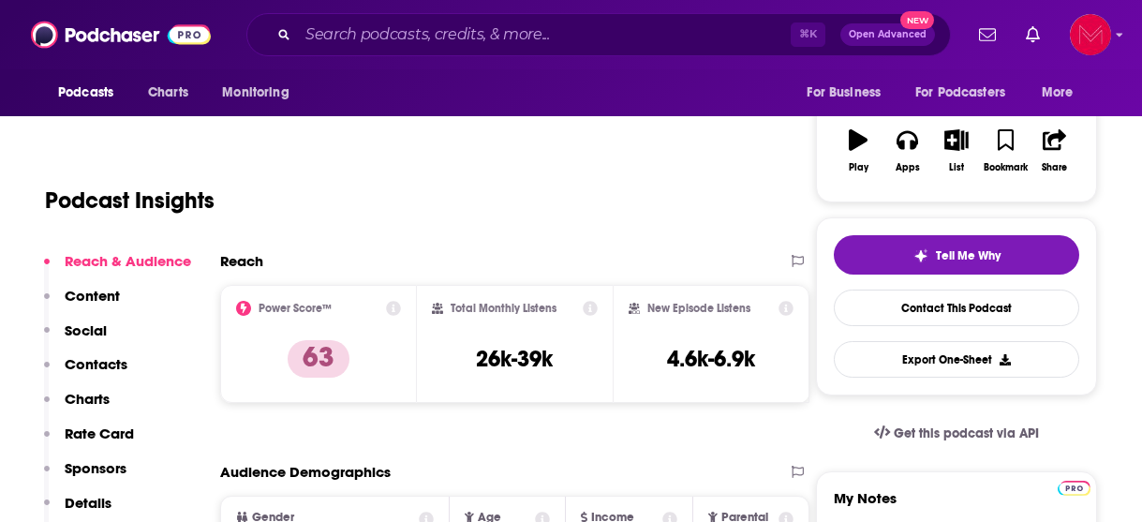
scroll to position [314, 0]
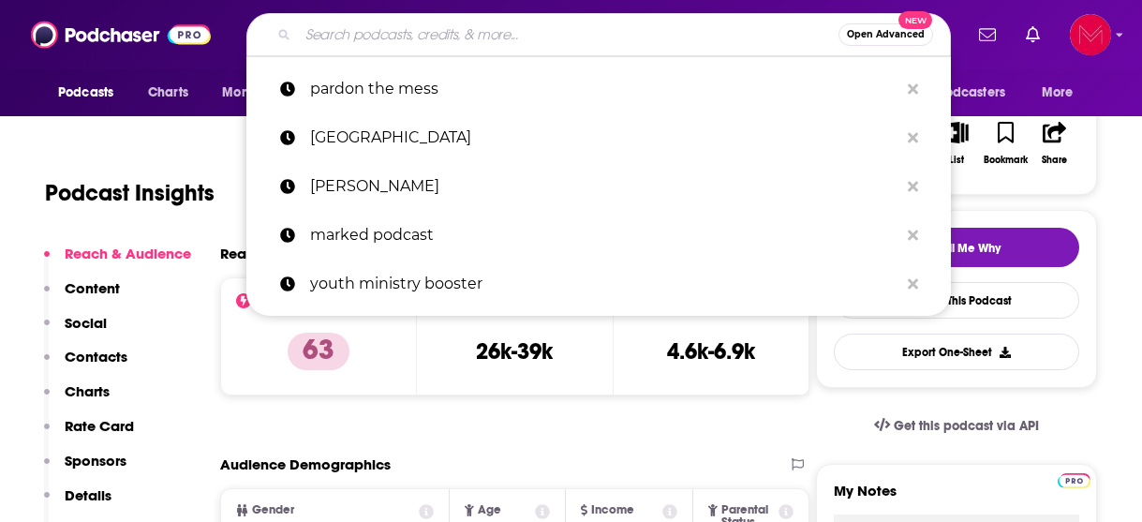
click at [397, 33] on input "Search podcasts, credits, & more..." at bounding box center [568, 35] width 540 height 30
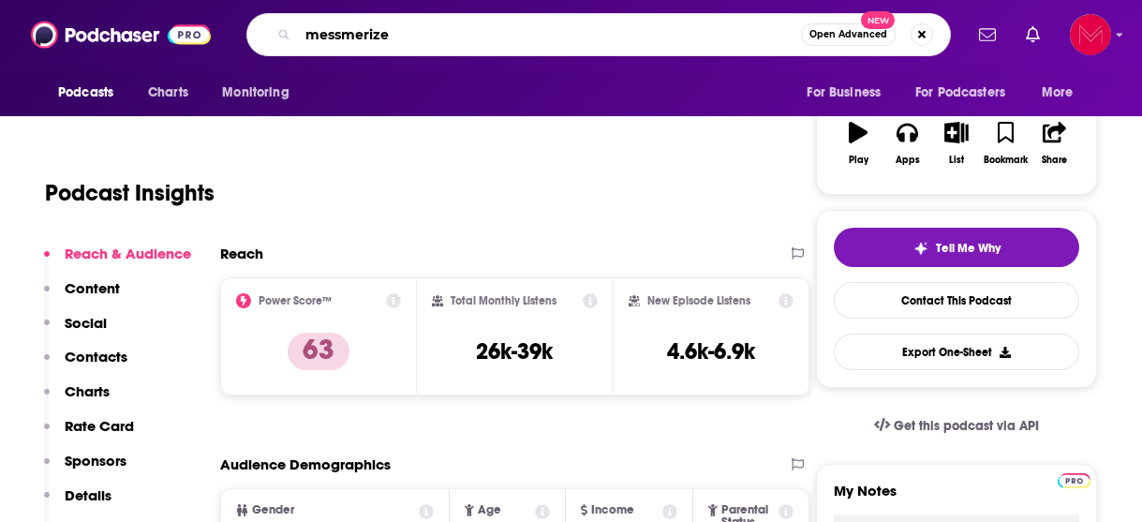
type input "messmerized"
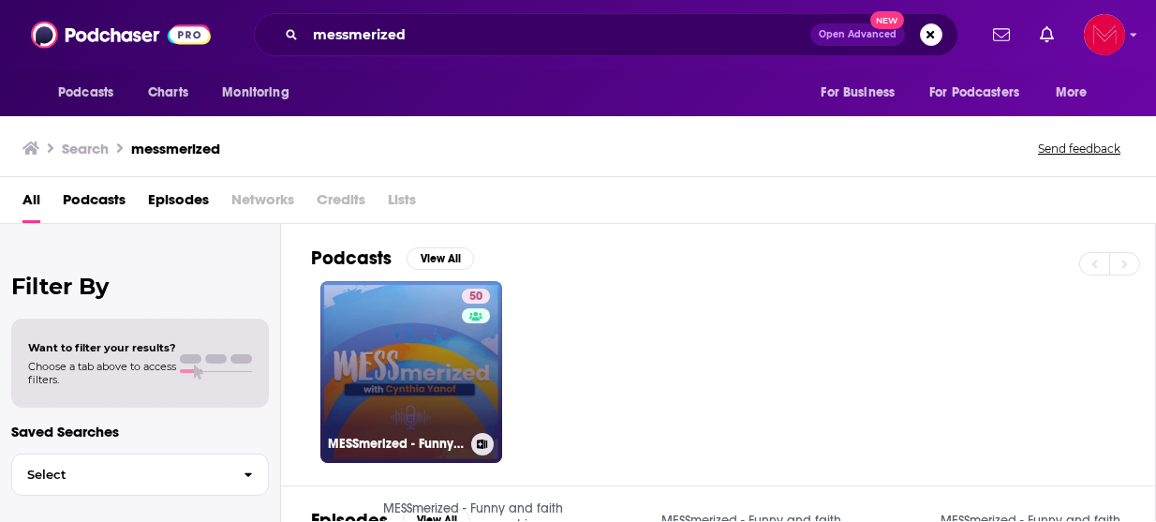
click at [435, 405] on link "50 MESSmerized - Funny and faith based encouragement in marriage , family , Chr…" at bounding box center [411, 372] width 182 height 182
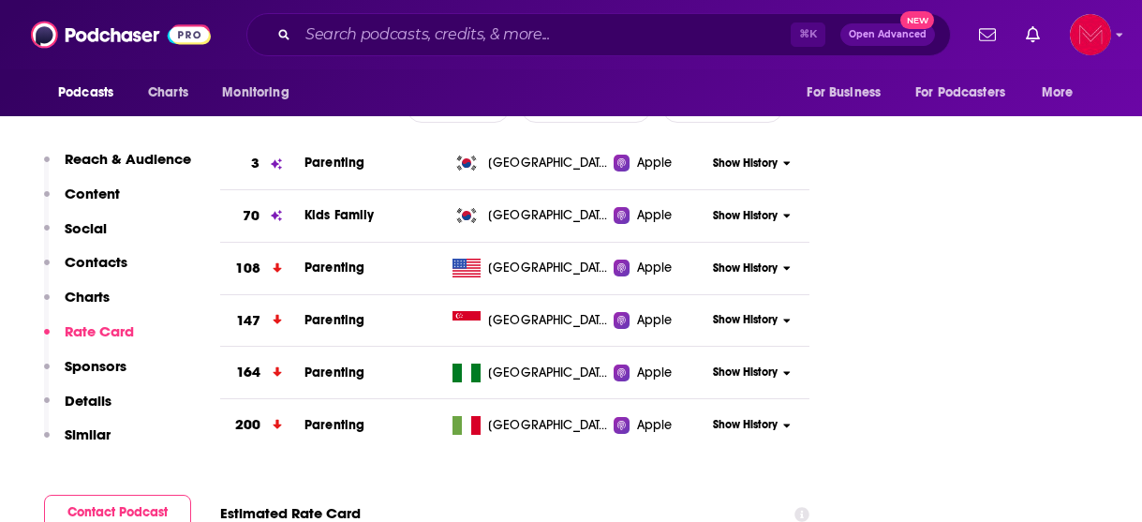
scroll to position [964, 0]
